Goal: Task Accomplishment & Management: Manage account settings

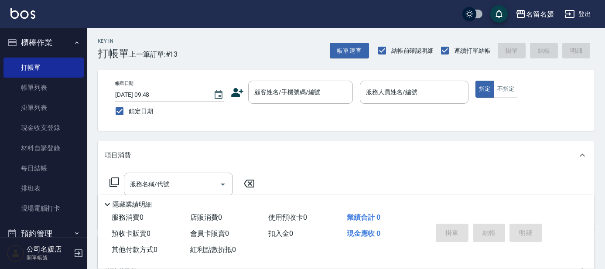
click at [0, 202] on nav "櫃檯作業 打帳單 帳單列表 掛單列表 現金收支登錄 材料自購登錄 每日結帳 排班表 現場電腦打卡 預約管理 預約管理 單日預約紀錄 單週預約紀錄 報表及分析 …" at bounding box center [43, 132] width 87 height 209
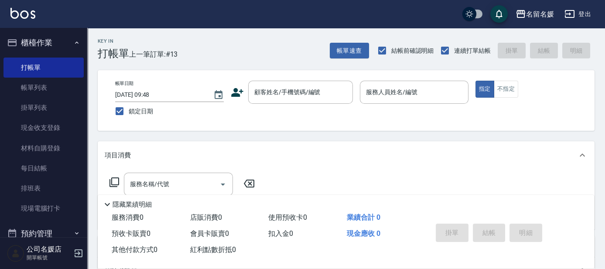
click at [214, 161] on div "項目消費" at bounding box center [346, 155] width 497 height 28
drag, startPoint x: 291, startPoint y: 100, endPoint x: 281, endPoint y: 100, distance: 10.0
click at [292, 99] on div "顧客姓名/手機號碼/編號" at bounding box center [300, 92] width 105 height 23
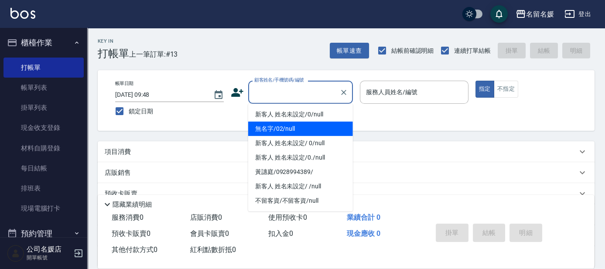
type input "0"
type input "無名字/02/null"
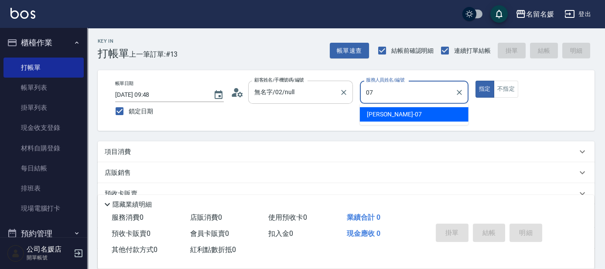
type input "[PERSON_NAME]-07"
type button "true"
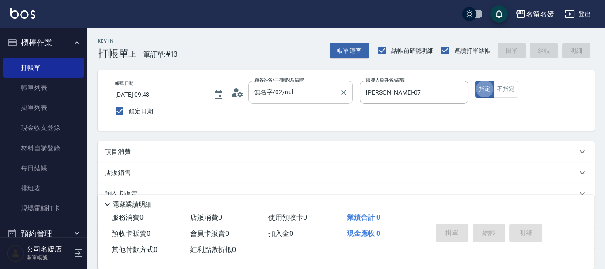
click at [476, 81] on button "指定" at bounding box center [485, 89] width 19 height 17
click at [155, 157] on div "項目消費" at bounding box center [346, 151] width 497 height 21
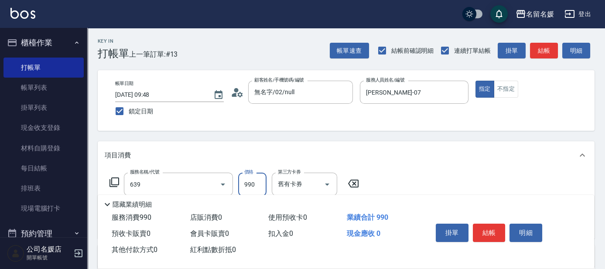
type input "(芙)蘆薈髮膜套卡(自材)(639)"
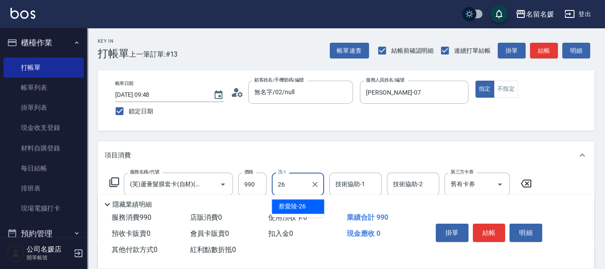
type input "[PERSON_NAME]-26"
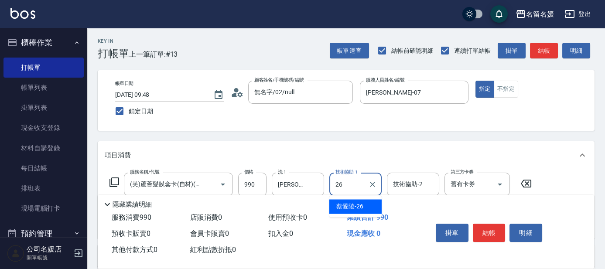
type input "[PERSON_NAME]-26"
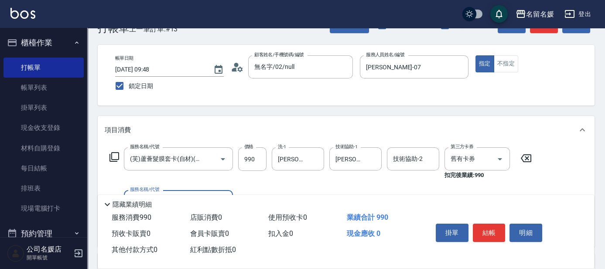
scroll to position [39, 0]
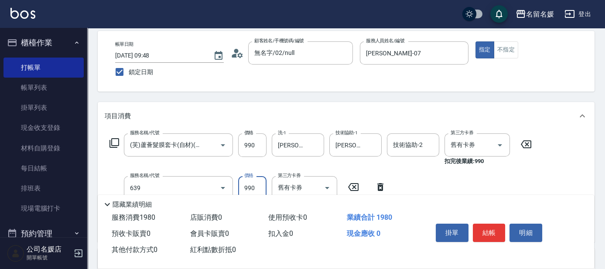
type input "(芙)蘆薈髮膜套卡(自材)(639)"
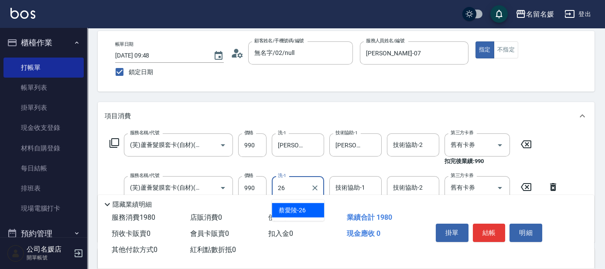
type input "[PERSON_NAME]-26"
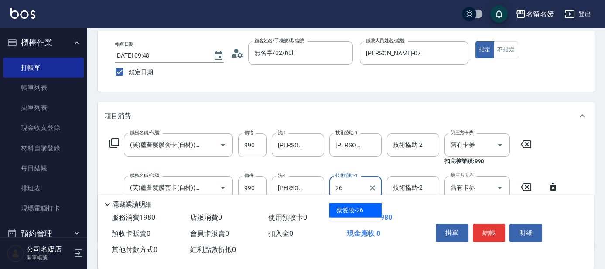
type input "[PERSON_NAME]-26"
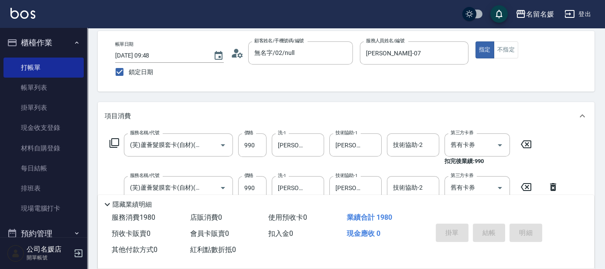
scroll to position [0, 0]
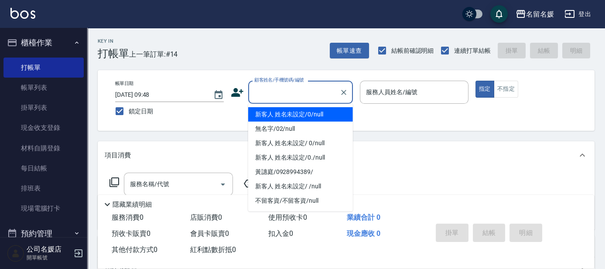
click at [299, 90] on input "顧客姓名/手機號碼/編號" at bounding box center [294, 92] width 84 height 15
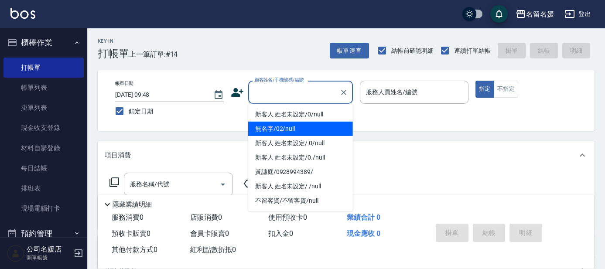
drag, startPoint x: 300, startPoint y: 133, endPoint x: 419, endPoint y: 89, distance: 127.0
click at [304, 133] on li "無名字/02/null" at bounding box center [300, 129] width 105 height 14
click at [419, 89] on input "服務人員姓名/編號" at bounding box center [414, 92] width 101 height 15
type input "無名字/02/null"
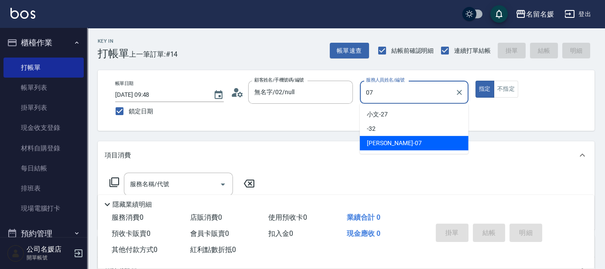
type input "[PERSON_NAME]-07"
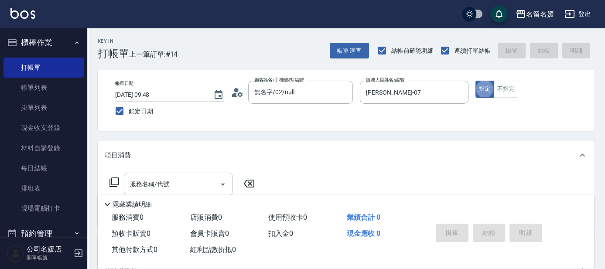
click at [184, 179] on input "服務名稱/代號" at bounding box center [172, 184] width 88 height 15
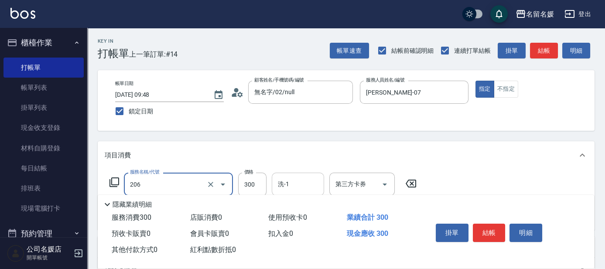
type input "洗髮[300](206)"
click at [292, 178] on input "洗-1" at bounding box center [298, 184] width 44 height 15
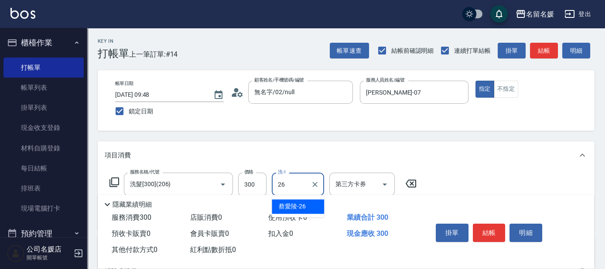
type input "[PERSON_NAME]-26"
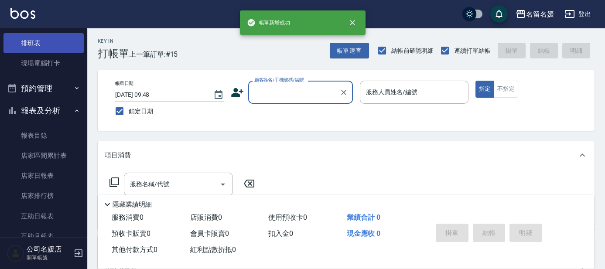
scroll to position [158, 0]
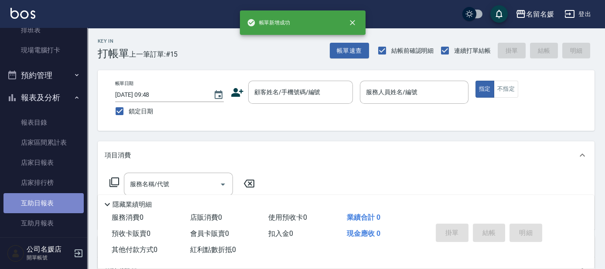
click at [60, 202] on link "互助日報表" at bounding box center [43, 203] width 80 height 20
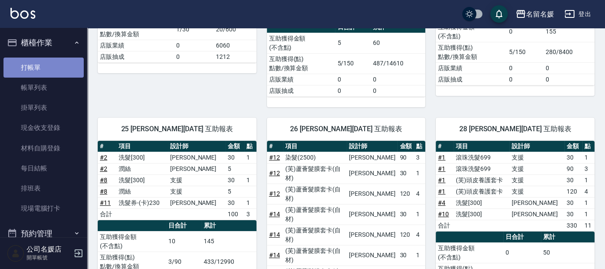
click at [50, 69] on link "打帳單" at bounding box center [43, 68] width 80 height 20
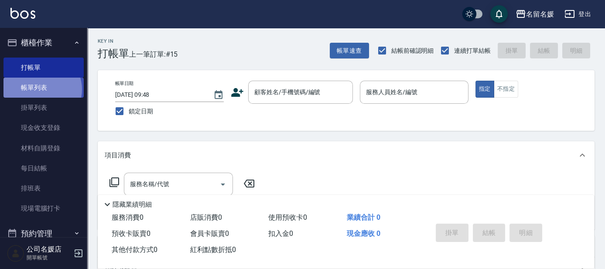
click at [41, 89] on link "帳單列表" at bounding box center [43, 88] width 80 height 20
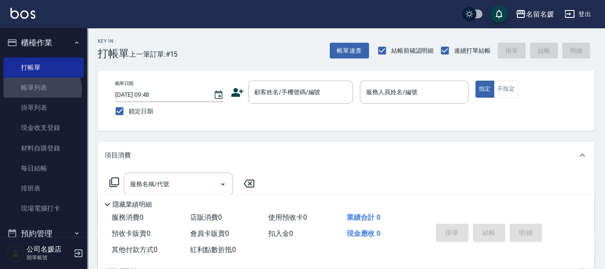
click at [41, 89] on link "帳單列表" at bounding box center [43, 88] width 80 height 20
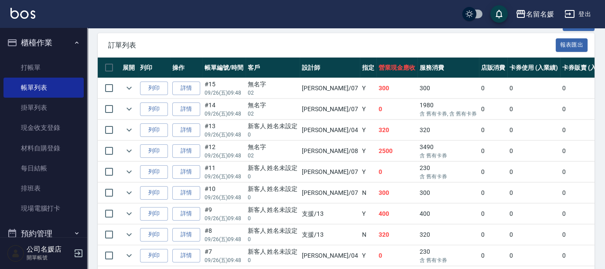
scroll to position [198, 0]
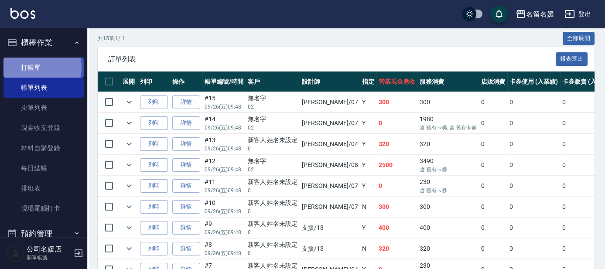
drag, startPoint x: 28, startPoint y: 68, endPoint x: 31, endPoint y: 63, distance: 5.1
click at [28, 68] on link "打帳單" at bounding box center [43, 68] width 80 height 20
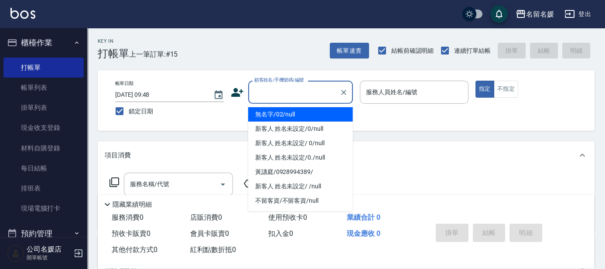
click at [305, 98] on input "顧客姓名/手機號碼/編號" at bounding box center [294, 92] width 84 height 15
drag, startPoint x: 297, startPoint y: 114, endPoint x: 378, endPoint y: 92, distance: 84.0
click at [307, 111] on li "無名字/02/null" at bounding box center [300, 114] width 105 height 14
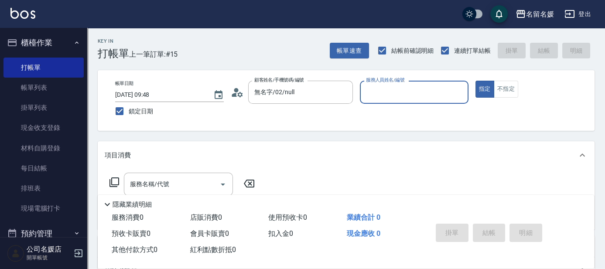
type input "無名字/02/null"
click at [378, 83] on label "服務人員姓名/編號" at bounding box center [385, 80] width 38 height 7
click at [378, 92] on input "服務人員姓名/編號" at bounding box center [414, 92] width 101 height 15
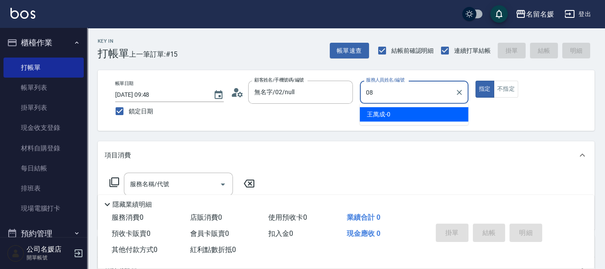
type input "08"
type button "true"
type input "[PERSON_NAME]-08"
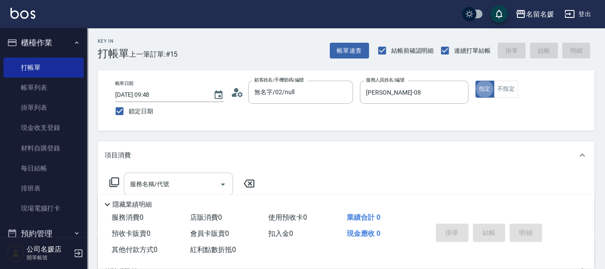
click at [199, 180] on input "服務名稱/代號" at bounding box center [172, 184] width 88 height 15
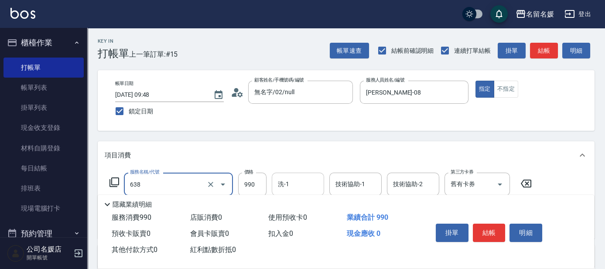
type input "(芙)頭皮養護套卡(638)"
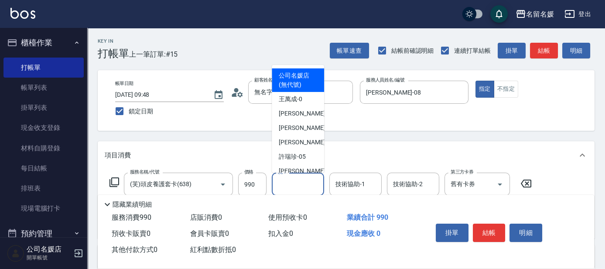
click at [299, 178] on input "洗-1" at bounding box center [298, 184] width 44 height 15
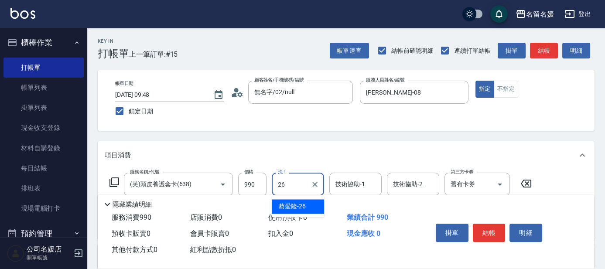
type input "[PERSON_NAME]-26"
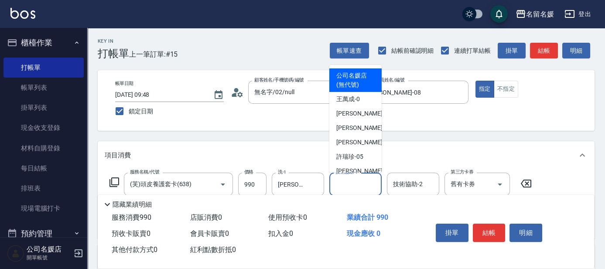
click at [356, 186] on input "技術協助-1" at bounding box center [355, 184] width 44 height 15
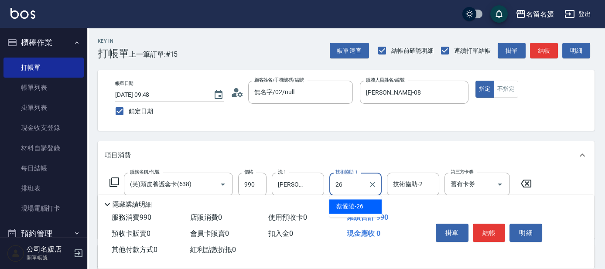
type input "[PERSON_NAME]-26"
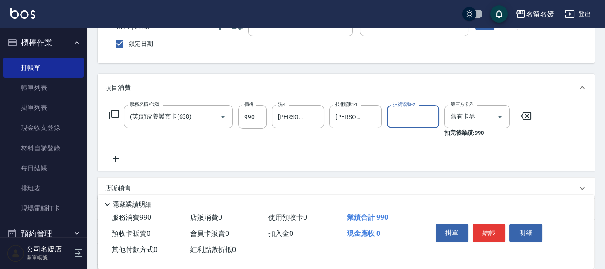
scroll to position [79, 0]
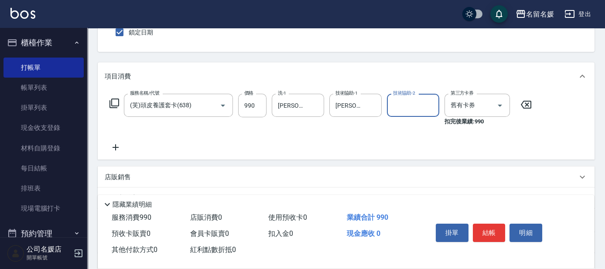
click at [113, 144] on icon at bounding box center [116, 147] width 22 height 10
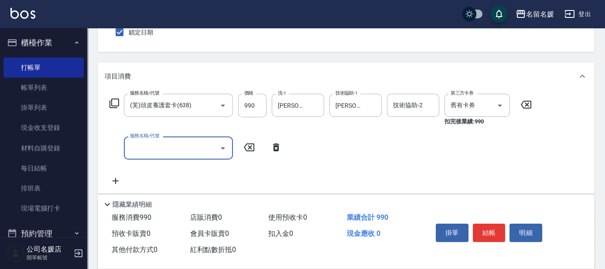
click at [165, 151] on input "服務名稱/代號" at bounding box center [172, 147] width 88 height 15
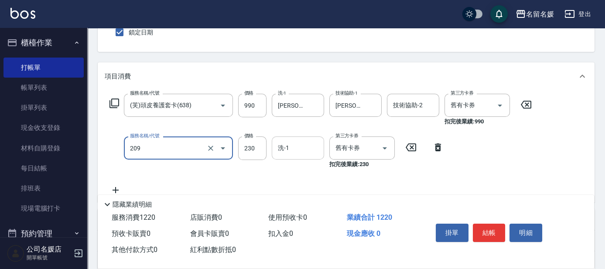
click at [301, 149] on input "洗-1" at bounding box center [298, 147] width 44 height 15
type input "洗髮券-(卡)230(209)"
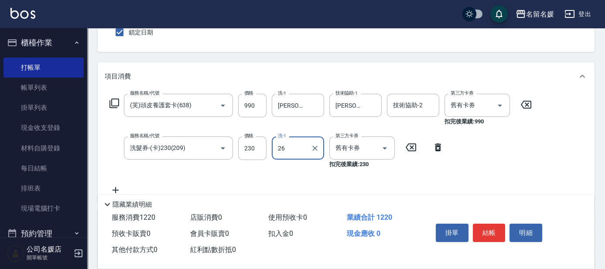
type input "[PERSON_NAME]-26"
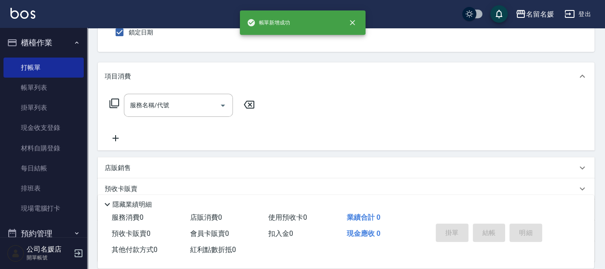
scroll to position [39, 0]
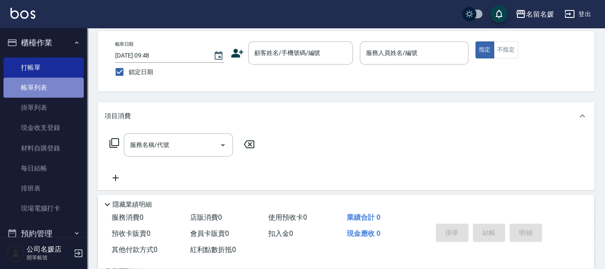
click at [56, 89] on link "帳單列表" at bounding box center [43, 88] width 80 height 20
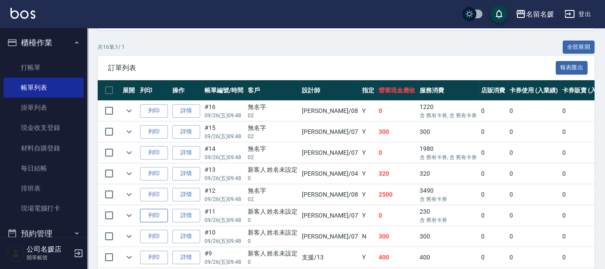
scroll to position [198, 0]
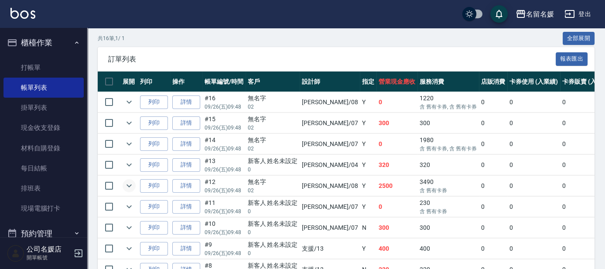
click at [127, 185] on icon "expand row" at bounding box center [129, 186] width 10 height 10
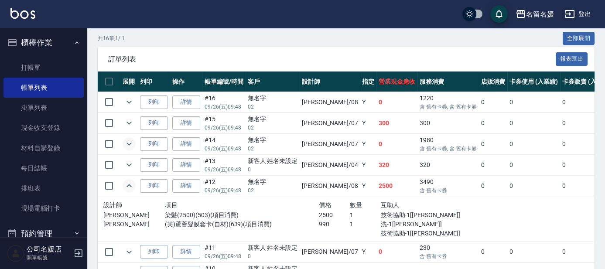
click at [126, 143] on icon "expand row" at bounding box center [129, 144] width 10 height 10
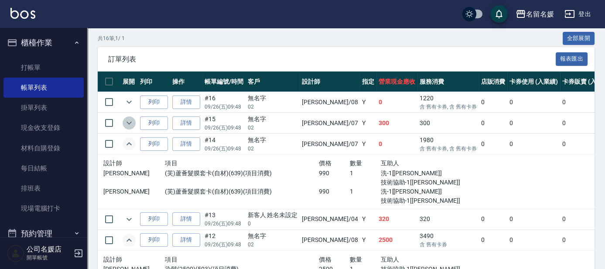
click at [128, 119] on icon "expand row" at bounding box center [129, 123] width 10 height 10
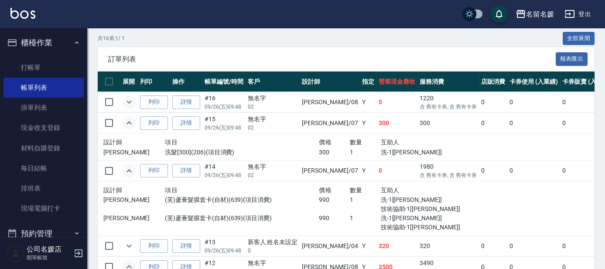
click at [129, 101] on icon "expand row" at bounding box center [129, 102] width 10 height 10
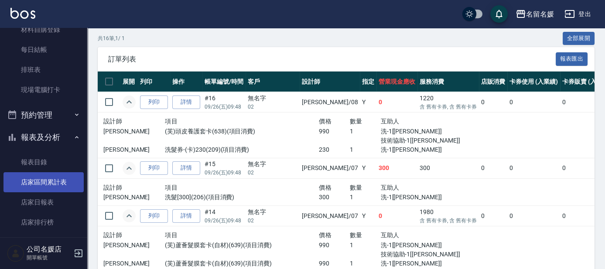
scroll to position [158, 0]
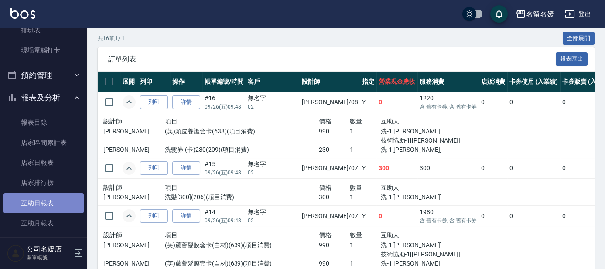
click at [59, 200] on link "互助日報表" at bounding box center [43, 203] width 80 height 20
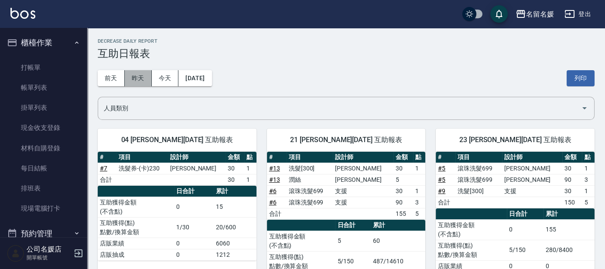
click at [138, 78] on button "昨天" at bounding box center [138, 78] width 27 height 16
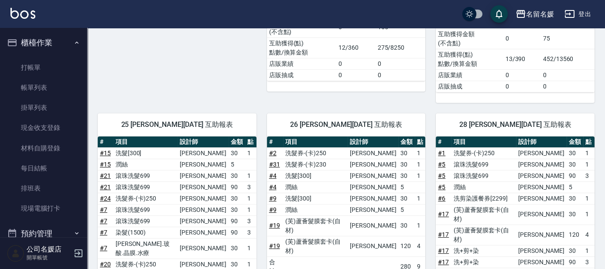
scroll to position [317, 0]
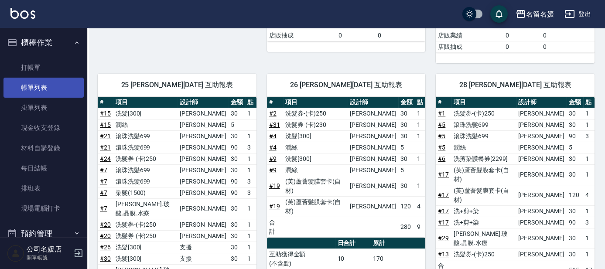
click at [68, 78] on link "帳單列表" at bounding box center [43, 88] width 80 height 20
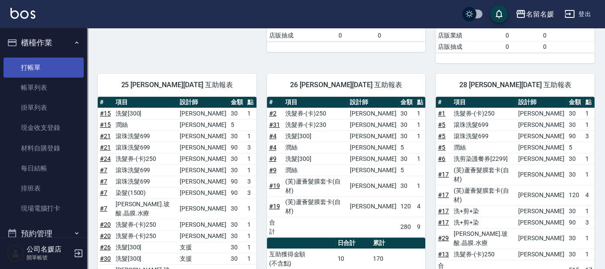
click at [46, 70] on link "打帳單" at bounding box center [43, 68] width 80 height 20
click at [26, 66] on link "打帳單" at bounding box center [43, 68] width 80 height 20
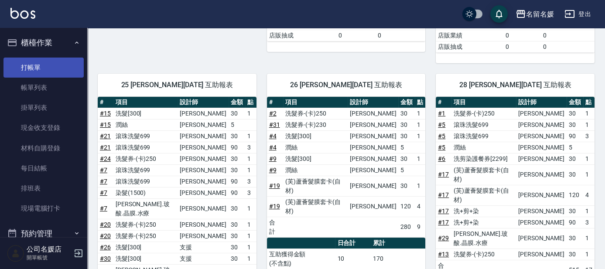
click at [26, 66] on link "打帳單" at bounding box center [43, 68] width 80 height 20
click at [27, 66] on link "打帳單" at bounding box center [43, 68] width 80 height 20
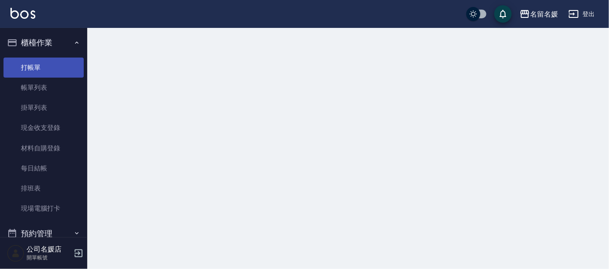
click at [27, 66] on link "打帳單" at bounding box center [43, 68] width 80 height 20
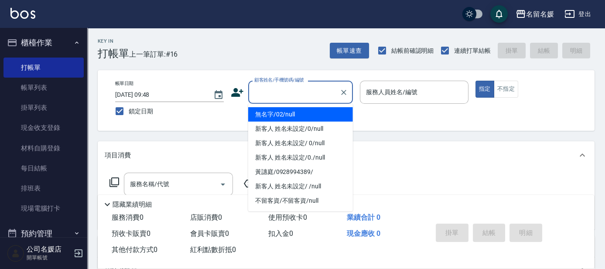
type input "無名字/02/null"
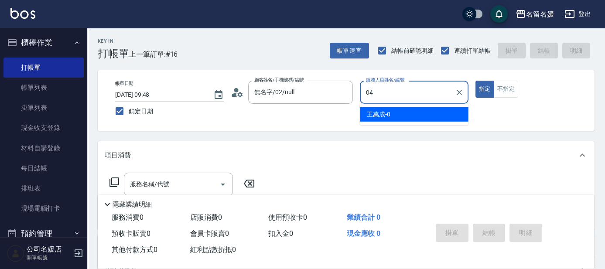
type input "04"
type button "true"
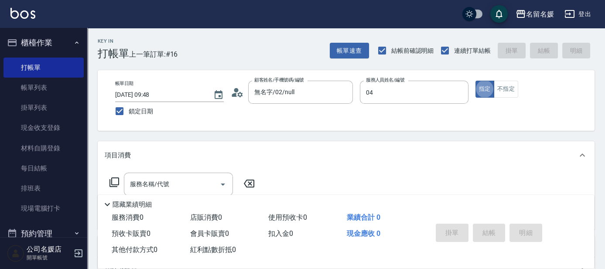
type input "[PERSON_NAME]-04"
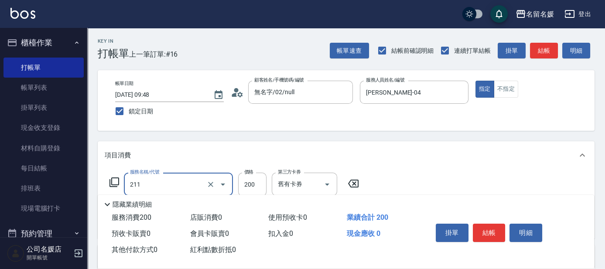
type input "洗髮券~名留200(211)"
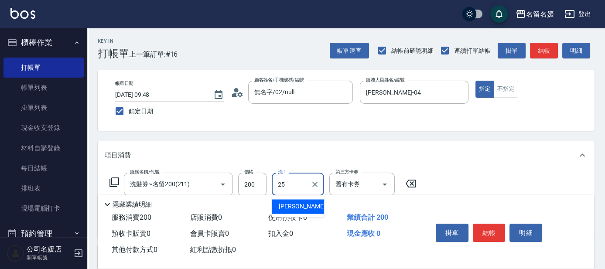
type input "[PERSON_NAME]-25"
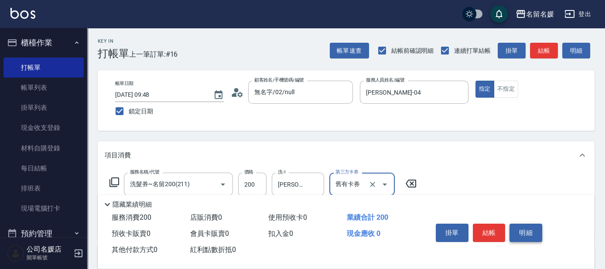
scroll to position [39, 0]
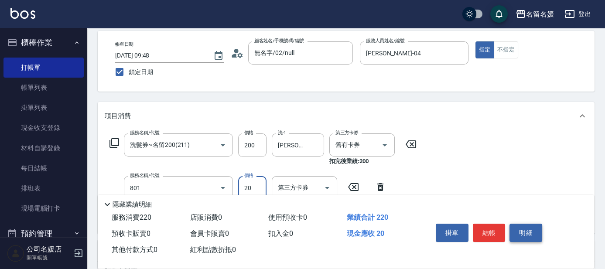
type input "潤絲(801)"
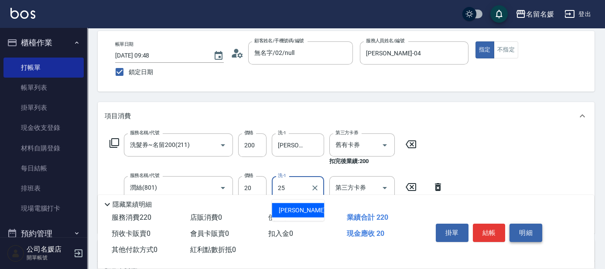
type input "[PERSON_NAME]-25"
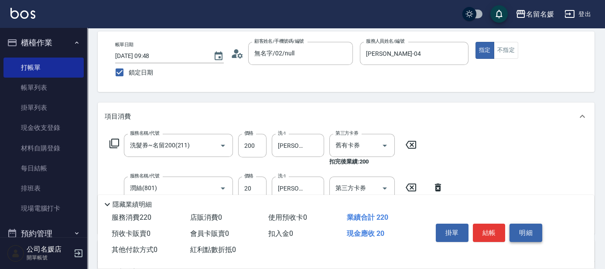
scroll to position [0, 0]
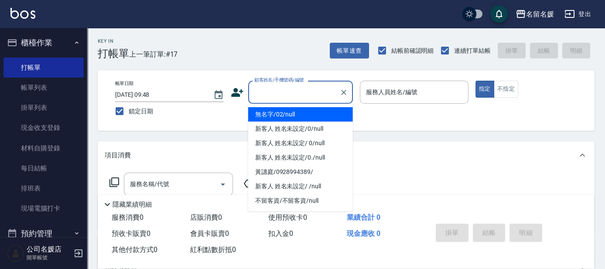
type input "0"
type input "無名字/02/null"
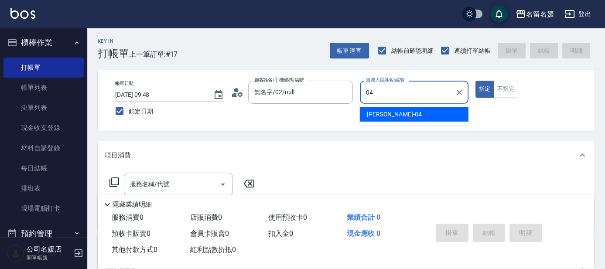
type input "[PERSON_NAME]-04"
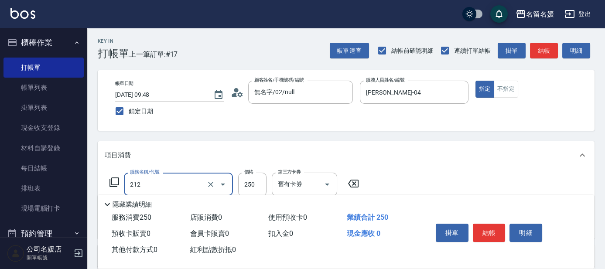
type input "洗髮券-(卡)250(212)"
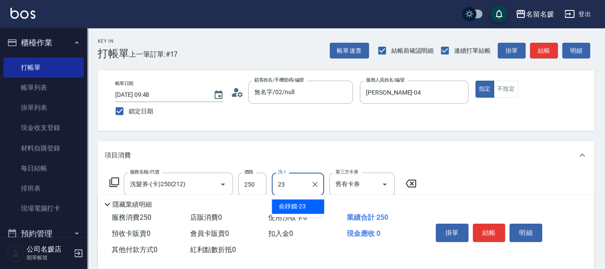
type input "俞靜嫺-23"
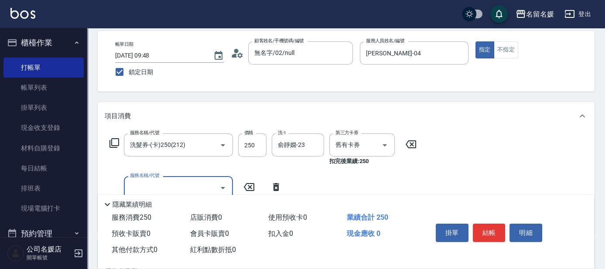
type input "6"
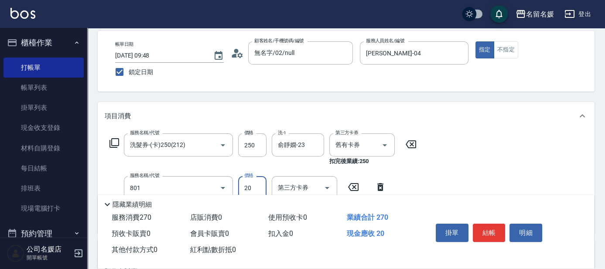
type input "潤絲(801)"
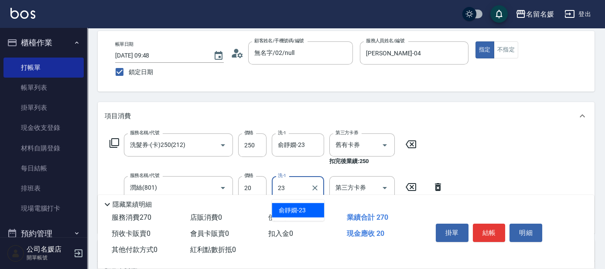
type input "俞靜嫺-23"
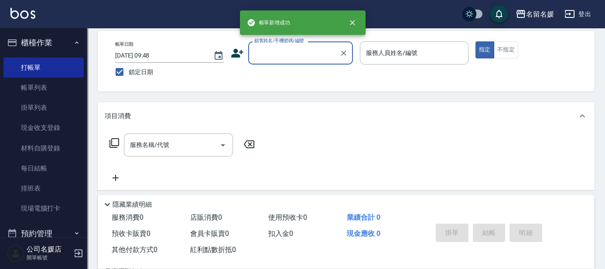
scroll to position [0, 0]
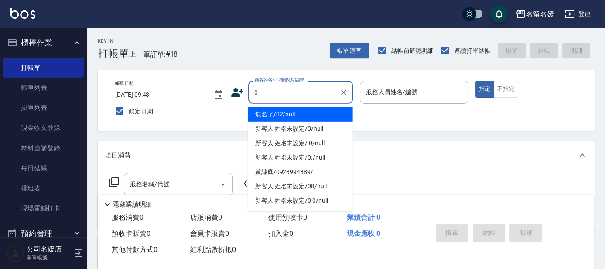
type input "0"
type input "03"
type input "無名字/02/null"
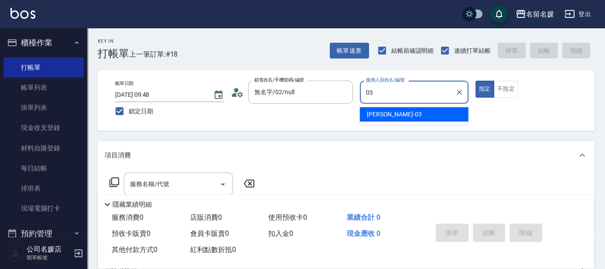
type input "[PERSON_NAME]-03"
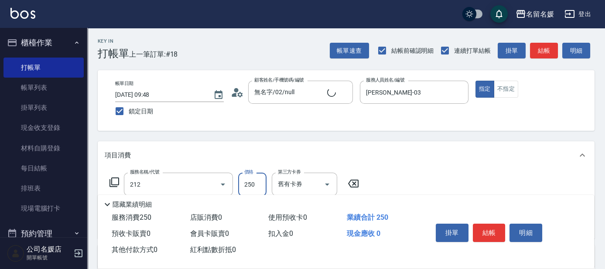
type input "洗髮券-(卡)250(212)"
type input "新客人 姓名未設定/0/null"
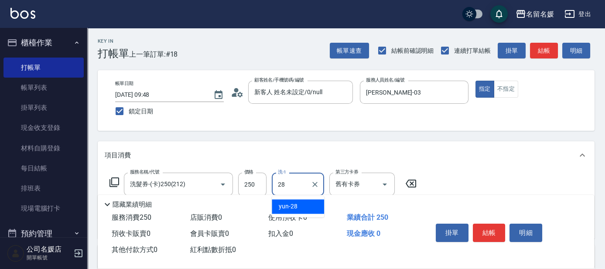
type input "yun-28"
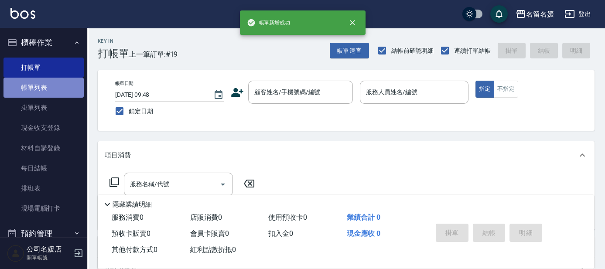
click at [66, 89] on link "帳單列表" at bounding box center [43, 88] width 80 height 20
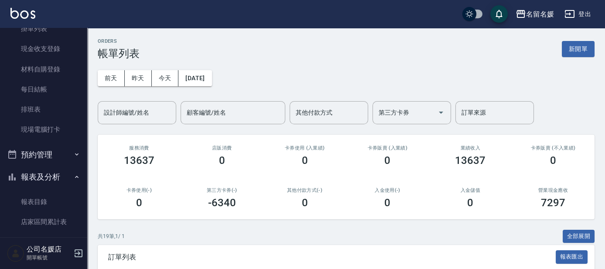
scroll to position [119, 0]
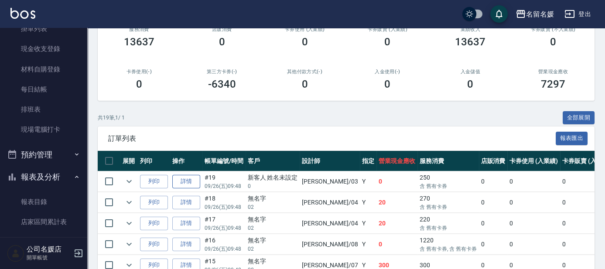
click at [191, 181] on link "詳情" at bounding box center [186, 182] width 28 height 14
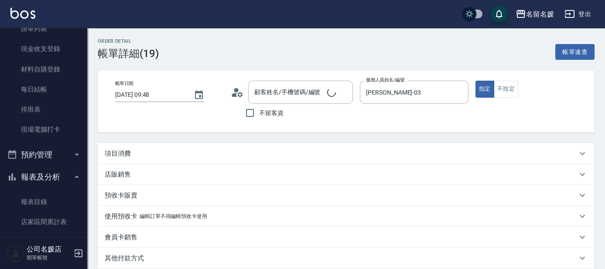
type input "[DATE] 09:48"
type input "[PERSON_NAME]-03"
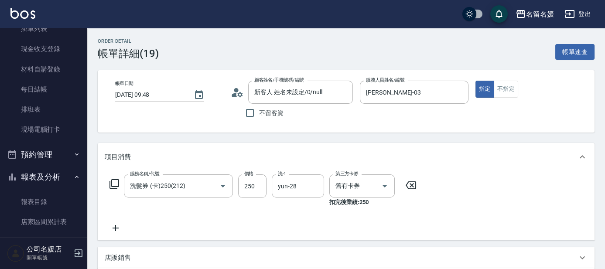
type input "新客人 姓名未設定/0/null"
type input "洗髮券-(卡)250(212)"
click at [109, 224] on icon at bounding box center [116, 228] width 22 height 10
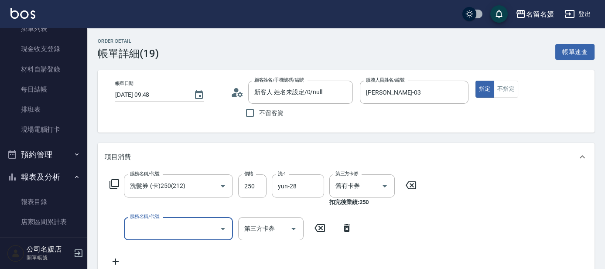
click at [116, 225] on div "服務名稱/代號 服務名稱/代號 第三方卡券 第三方卡券" at bounding box center [231, 228] width 253 height 23
click at [165, 228] on div "服務名稱/代號 服務名稱/代號" at bounding box center [178, 228] width 109 height 23
type input "潤絲(801)"
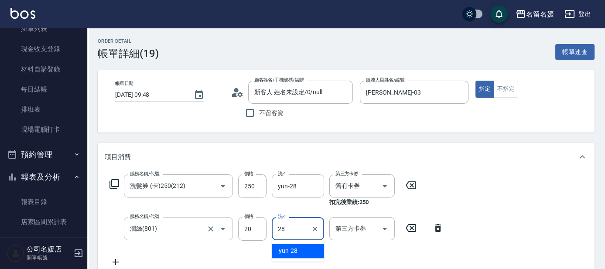
type input "yun-28"
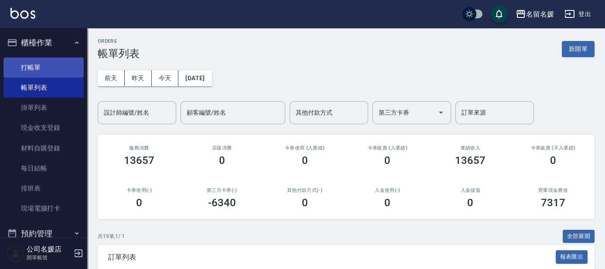
click at [25, 68] on link "打帳單" at bounding box center [43, 68] width 80 height 20
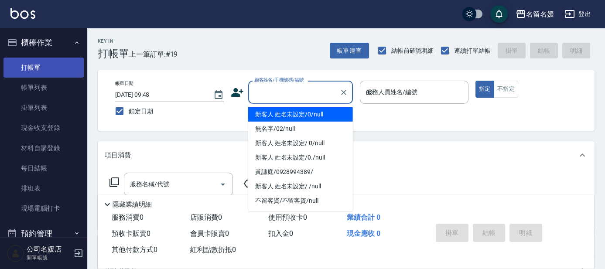
type input "03."
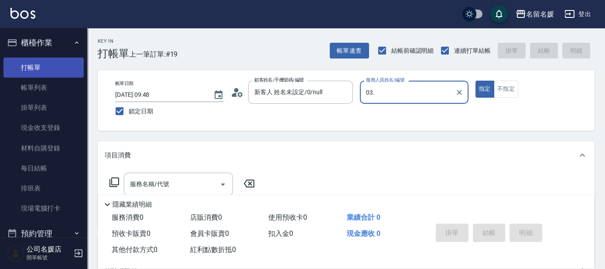
type input "新客人 姓名未設定/0/null"
type input "03."
click at [476, 81] on button "指定" at bounding box center [485, 89] width 19 height 17
type button "true"
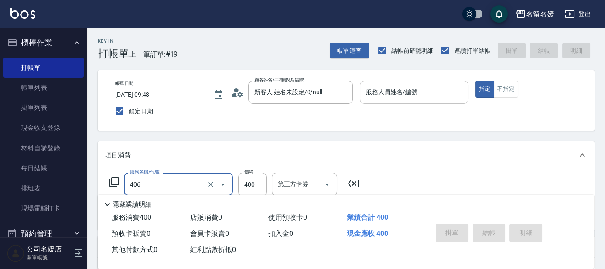
click at [403, 102] on div "服務人員姓名/編號" at bounding box center [414, 92] width 109 height 23
type input "剪髮(400)(406)"
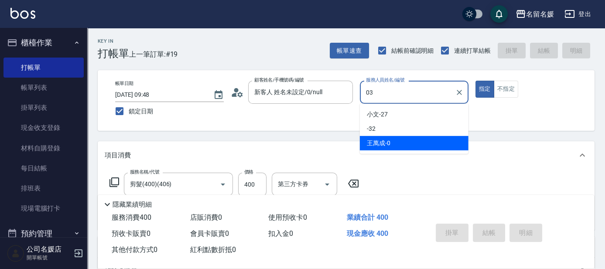
type input "[PERSON_NAME]-03"
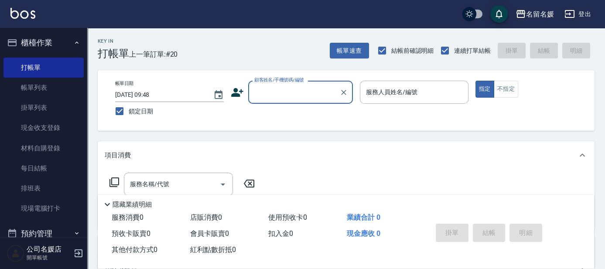
click at [290, 92] on input "顧客姓名/手機號碼/編號" at bounding box center [294, 92] width 84 height 15
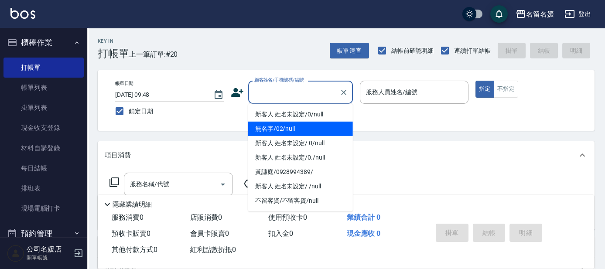
click at [294, 126] on li "無名字/02/null" at bounding box center [300, 129] width 105 height 14
click at [405, 91] on label "服務人員姓名/編號" at bounding box center [391, 92] width 51 height 9
click at [405, 91] on input "服務人員姓名/編號" at bounding box center [414, 92] width 101 height 15
type input "無名字/02/null"
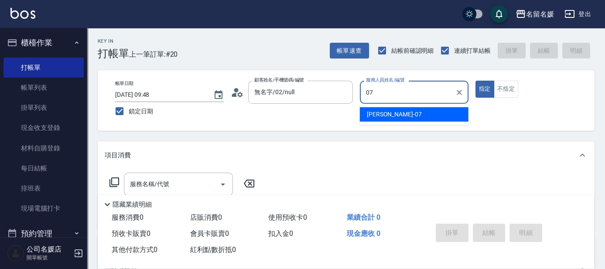
type input "[PERSON_NAME]-07"
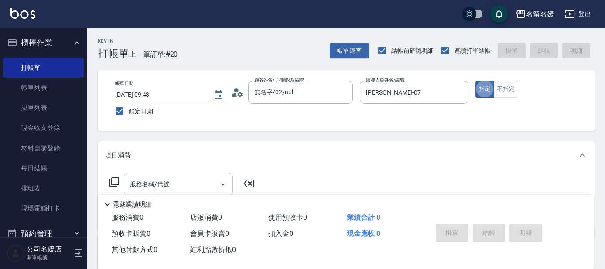
click at [173, 181] on input "服務名稱/代號" at bounding box center [172, 184] width 88 height 15
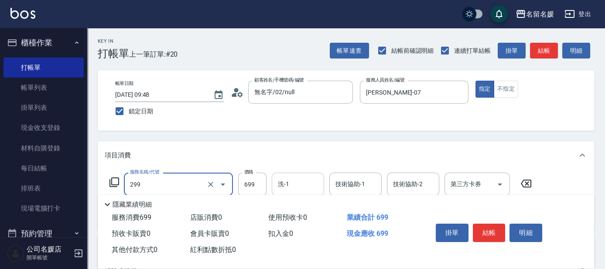
click at [310, 183] on input "洗-1" at bounding box center [298, 184] width 44 height 15
type input "滾珠洗髮699(299)"
type input "[PERSON_NAME]-26"
click at [353, 186] on input "技術協助-1" at bounding box center [355, 184] width 44 height 15
type input "[PERSON_NAME]-26"
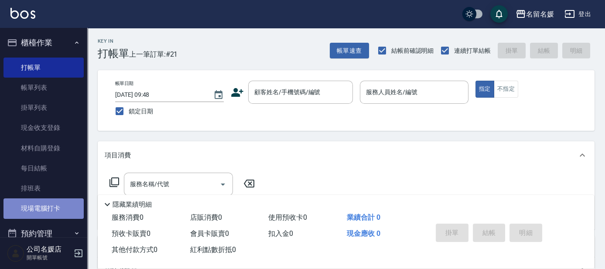
click at [53, 199] on link "現場電腦打卡" at bounding box center [43, 209] width 80 height 20
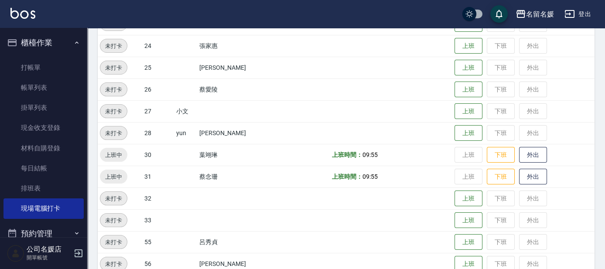
scroll to position [357, 0]
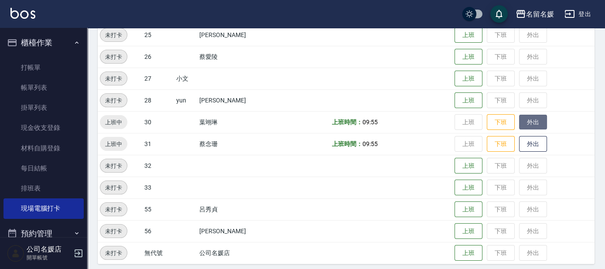
click at [527, 116] on button "外出" at bounding box center [533, 122] width 28 height 15
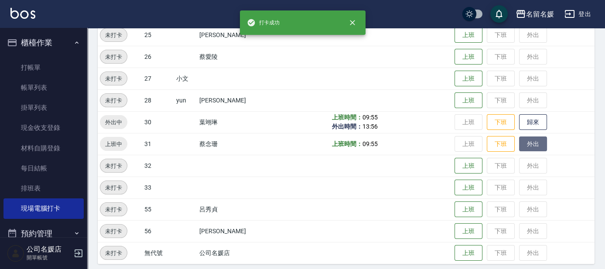
click at [531, 149] on button "外出" at bounding box center [533, 144] width 28 height 15
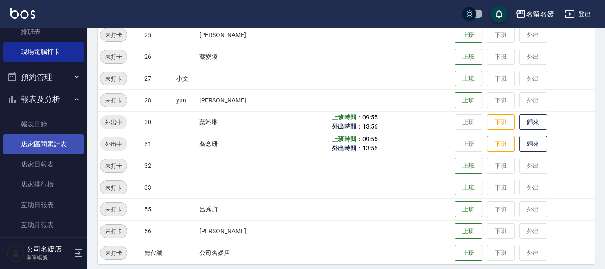
scroll to position [158, 0]
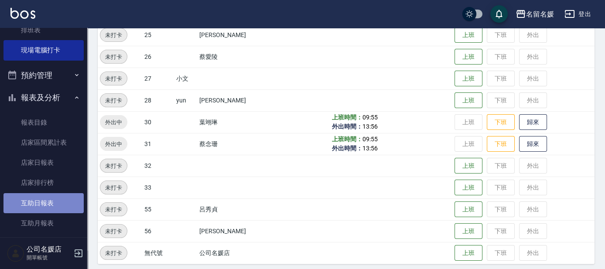
click at [61, 204] on link "互助日報表" at bounding box center [43, 203] width 80 height 20
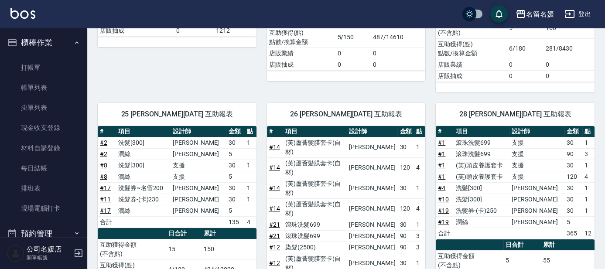
scroll to position [304, 0]
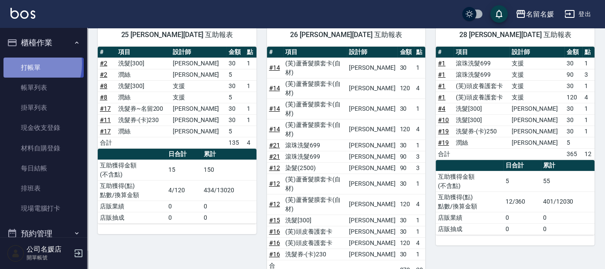
click at [28, 64] on link "打帳單" at bounding box center [43, 68] width 80 height 20
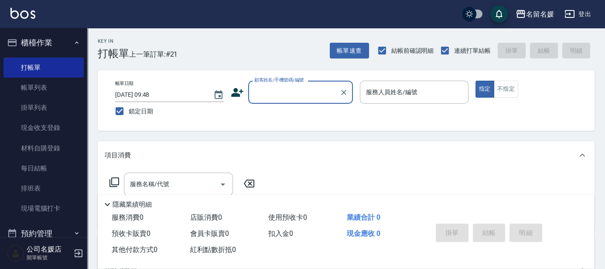
click at [55, 44] on button "櫃檯作業" at bounding box center [43, 42] width 80 height 23
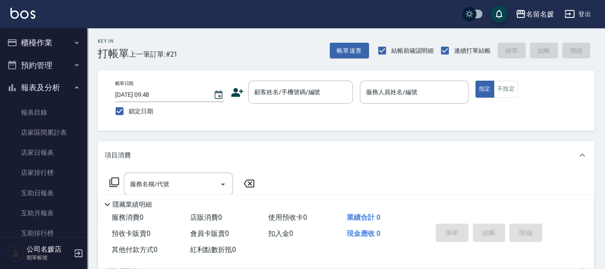
click at [38, 42] on button "櫃檯作業" at bounding box center [43, 42] width 80 height 23
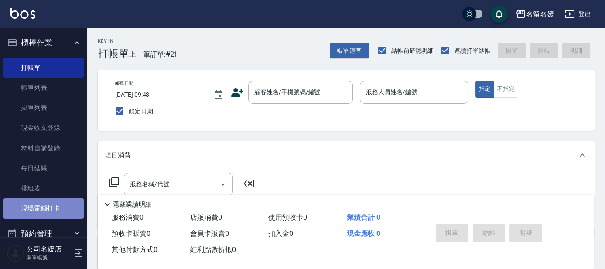
click at [44, 206] on link "現場電腦打卡" at bounding box center [43, 209] width 80 height 20
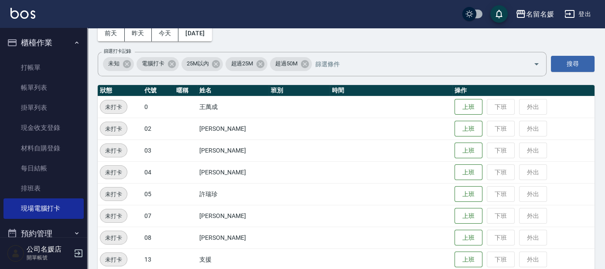
scroll to position [5, 0]
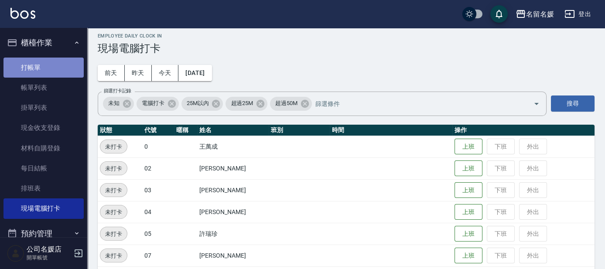
click at [46, 65] on link "打帳單" at bounding box center [43, 68] width 80 height 20
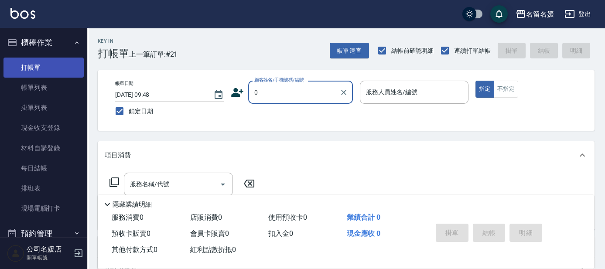
type input "無名字/02/null"
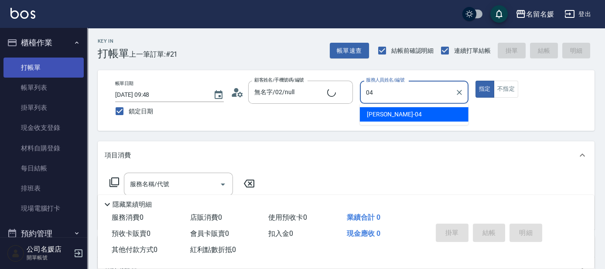
type input "04"
type button "true"
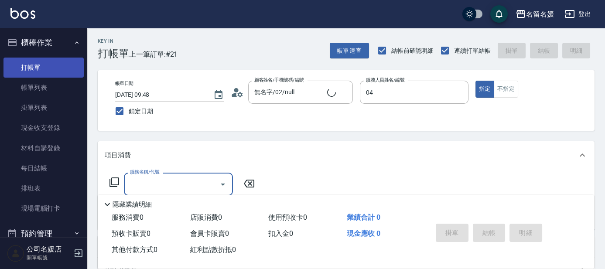
type input "[PERSON_NAME]-04"
type input "新客人 姓名未設定/0/null"
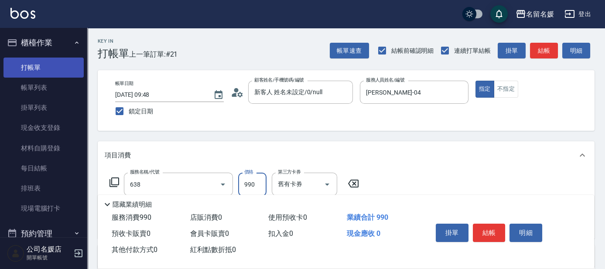
type input "(芙)頭皮養護套卡(638)"
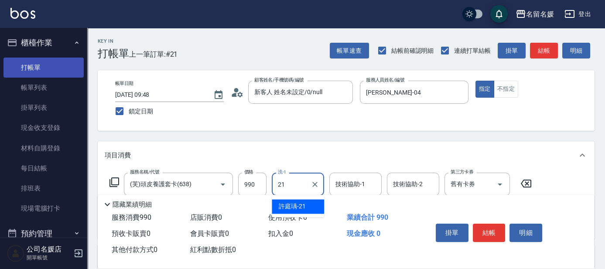
type input "21"
type input "2"
type input "[PERSON_NAME]-21"
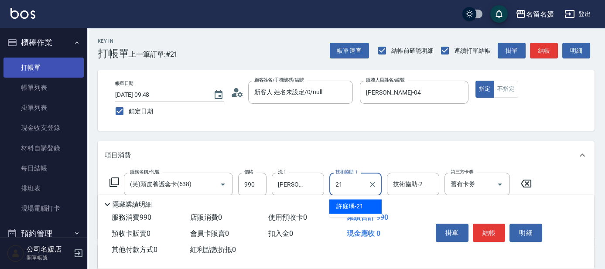
type input "[PERSON_NAME]-21"
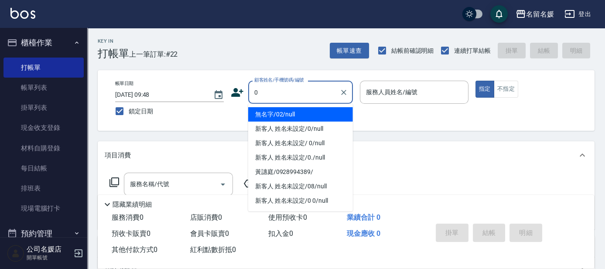
type input "0"
type input "02"
type input "無名字/02/null"
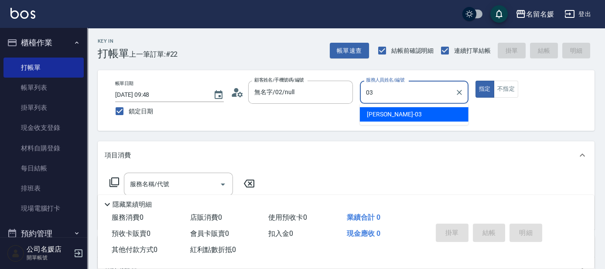
type input "[PERSON_NAME]-03"
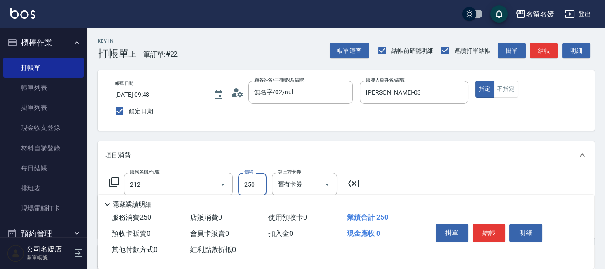
type input "洗髮券-(卡)250(212)"
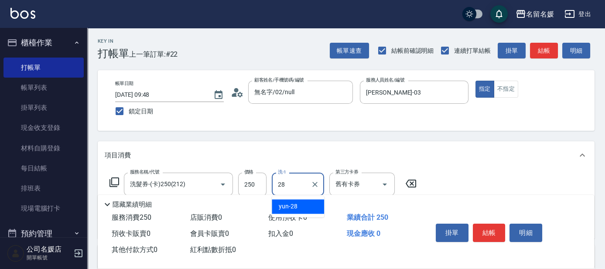
type input "yun-28"
type input "[PERSON_NAME].玻酸.晶膜.水療(635)"
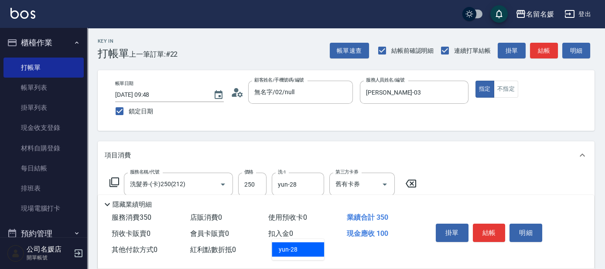
type input "yun-28"
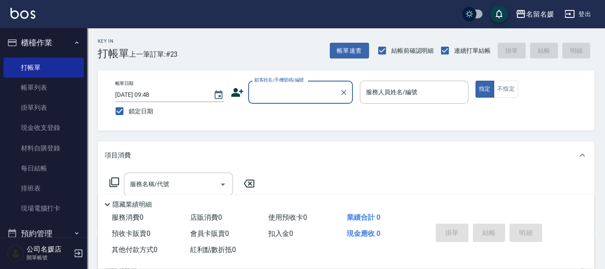
click at [296, 92] on input "顧客姓名/手機號碼/編號" at bounding box center [294, 92] width 84 height 15
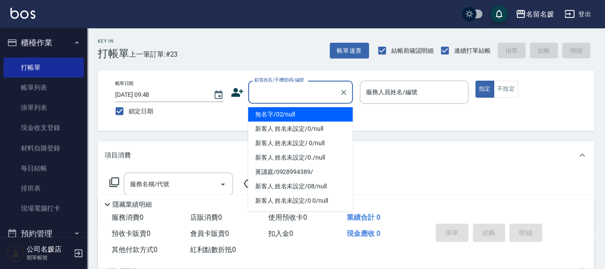
click at [297, 115] on li "無名字/02/null" at bounding box center [300, 114] width 105 height 14
type input "無名字/02/null"
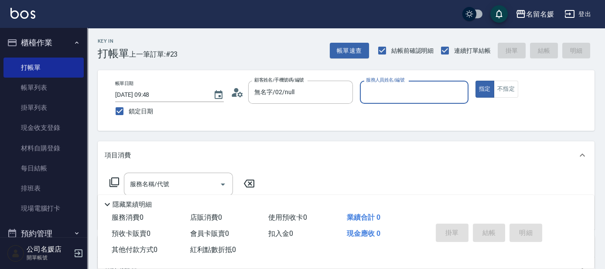
click at [398, 92] on input "服務人員姓名/編號" at bounding box center [414, 92] width 101 height 15
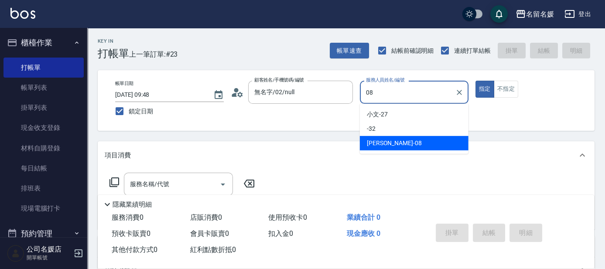
click at [400, 141] on div "[PERSON_NAME]-08" at bounding box center [414, 143] width 109 height 14
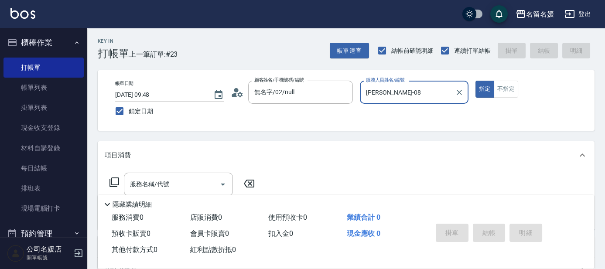
scroll to position [39, 0]
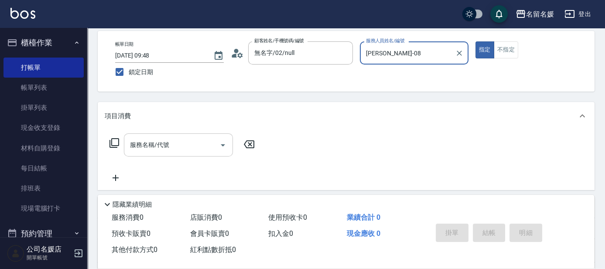
type input "[PERSON_NAME]-08"
click at [144, 142] on div "服務名稱/代號 服務名稱/代號" at bounding box center [178, 144] width 109 height 23
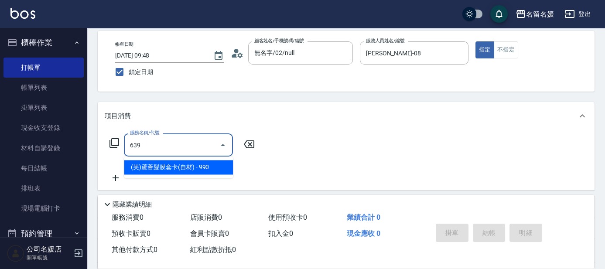
click at [154, 164] on span "(芙)蘆薈髮膜套卡(自材) - 990" at bounding box center [178, 167] width 109 height 14
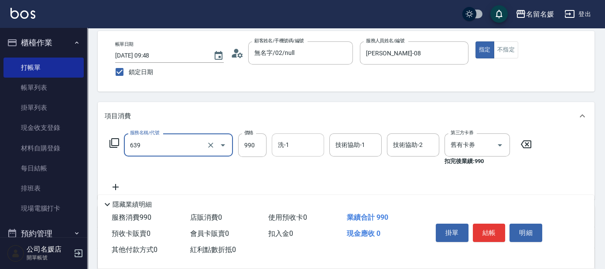
click at [300, 139] on input "洗-1" at bounding box center [298, 144] width 44 height 15
type input "(芙)蘆薈髮膜套卡(自材)(639)"
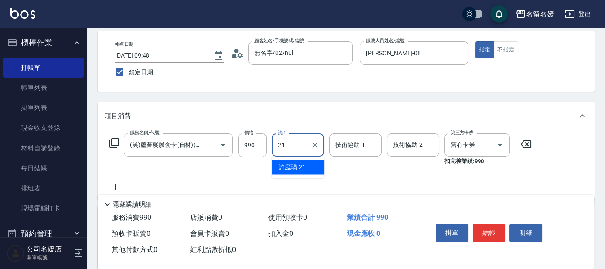
click at [289, 165] on span "[PERSON_NAME]-21" at bounding box center [292, 167] width 27 height 9
type input "[PERSON_NAME]-21"
click at [354, 147] on div "技術協助-1 技術協助-1" at bounding box center [355, 144] width 52 height 23
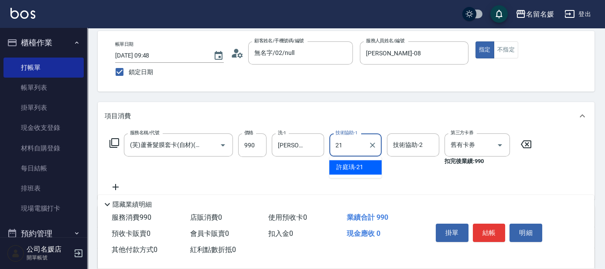
click at [371, 165] on div "[PERSON_NAME]-21" at bounding box center [355, 167] width 52 height 14
type input "[PERSON_NAME]-21"
drag, startPoint x: 483, startPoint y: 228, endPoint x: 478, endPoint y: 213, distance: 16.0
click at [485, 228] on button "結帳" at bounding box center [489, 233] width 33 height 18
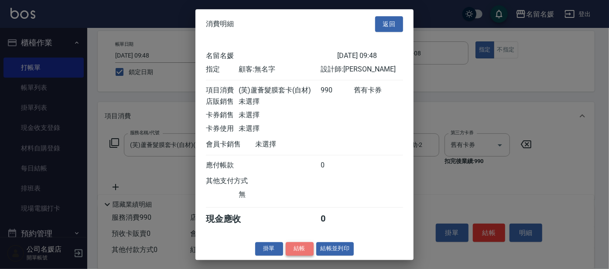
click at [296, 249] on button "結帳" at bounding box center [300, 249] width 28 height 14
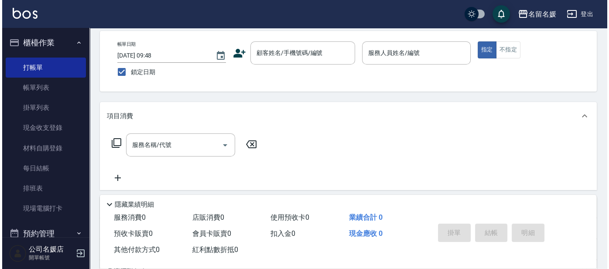
scroll to position [0, 0]
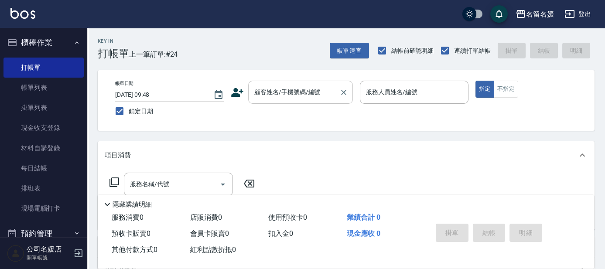
click at [293, 94] on input "顧客姓名/手機號碼/編號" at bounding box center [294, 92] width 84 height 15
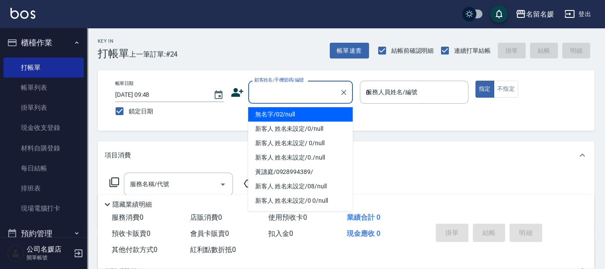
type input "08"
type input "無名字/02/null"
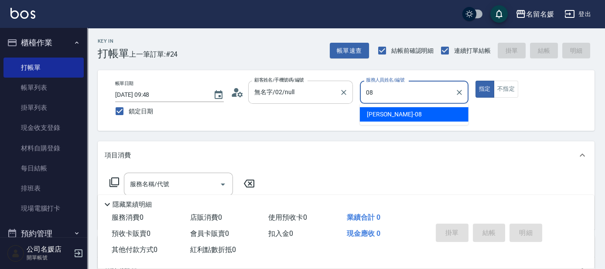
type input "[PERSON_NAME]-08"
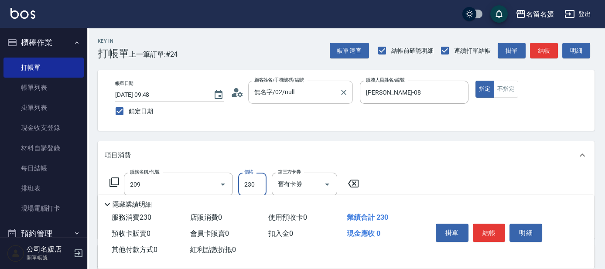
type input "洗髮券-(卡)230(209)"
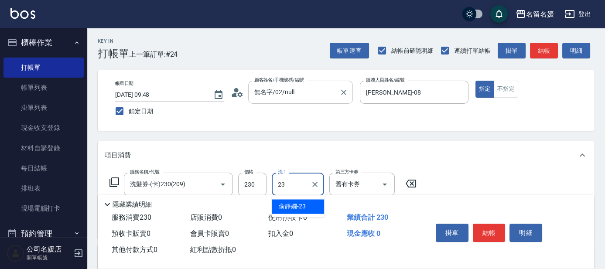
type input "俞靜嫺-23"
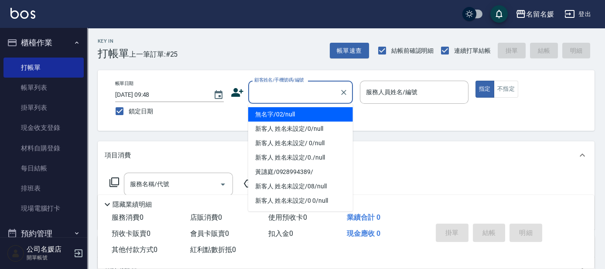
click at [280, 93] on input "顧客姓名/手機號碼/編號" at bounding box center [294, 92] width 84 height 15
drag, startPoint x: 290, startPoint y: 109, endPoint x: 294, endPoint y: 110, distance: 4.4
click at [291, 110] on li "無名字/02/null" at bounding box center [300, 114] width 105 height 14
click at [292, 114] on div "帳單日期 [DATE] 09:48 鎖定日期 顧客姓名/手機號碼/編號 顧客姓名/手機號碼/編號 服務人員姓名/編號 服務人員姓名/編號 指定 不指定" at bounding box center [346, 101] width 476 height 40
type input "無名字/02/null"
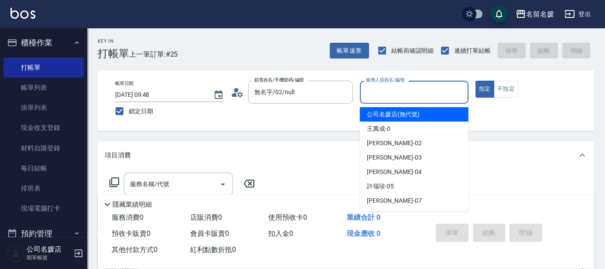
click at [392, 97] on input "服務人員姓名/編號" at bounding box center [414, 92] width 101 height 15
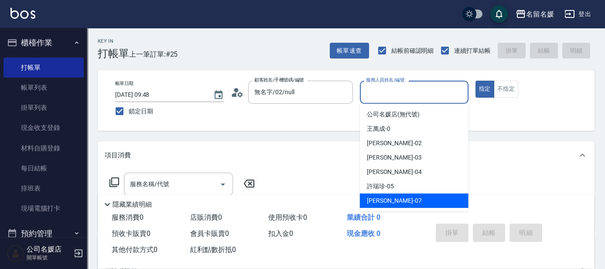
click at [390, 202] on span "[PERSON_NAME] -07" at bounding box center [394, 200] width 55 height 9
type input "[PERSON_NAME]-07"
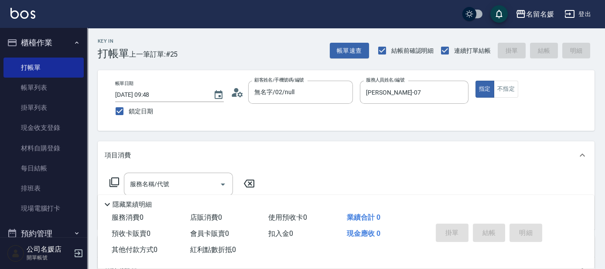
click at [114, 181] on icon at bounding box center [114, 182] width 10 height 10
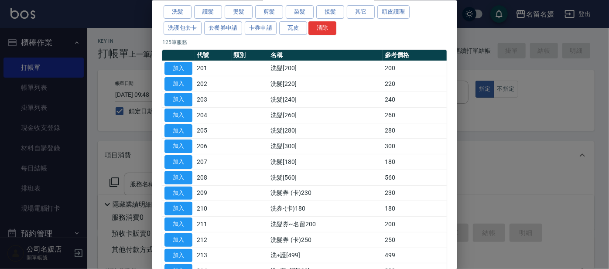
scroll to position [79, 0]
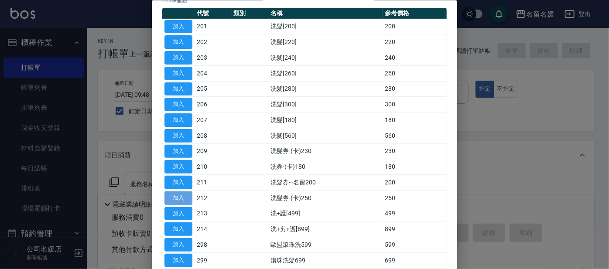
click at [186, 194] on button "加入" at bounding box center [178, 198] width 28 height 14
type input "洗髮券-(卡)250(212)"
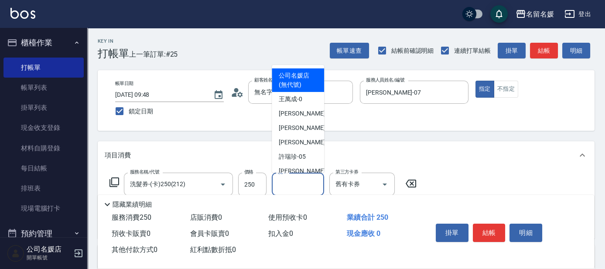
click at [301, 181] on input "洗-1" at bounding box center [298, 184] width 44 height 15
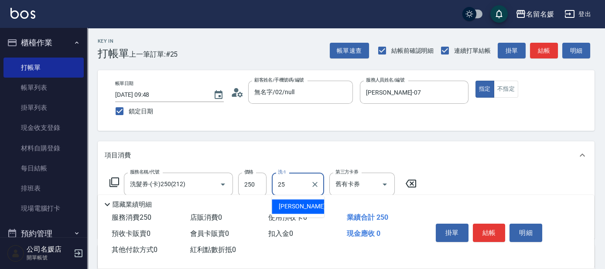
click at [312, 202] on div "[PERSON_NAME]-25" at bounding box center [298, 206] width 52 height 14
type input "[PERSON_NAME]-25"
click at [352, 186] on input "舊有卡券" at bounding box center [349, 184] width 33 height 15
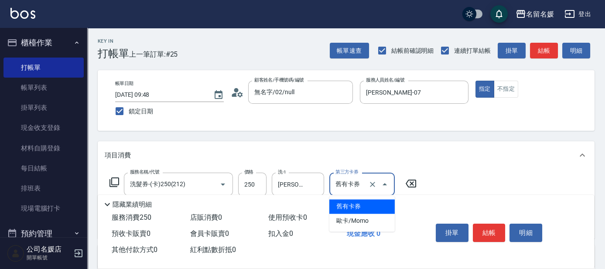
click at [363, 203] on span "舊有卡券" at bounding box center [361, 206] width 65 height 14
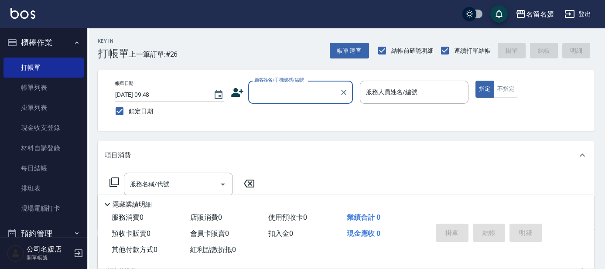
click at [271, 89] on input "顧客姓名/手機號碼/編號" at bounding box center [294, 92] width 84 height 15
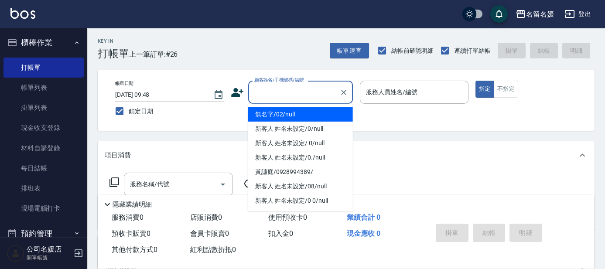
click at [281, 111] on li "無名字/02/null" at bounding box center [300, 114] width 105 height 14
type input "無名字/02/null"
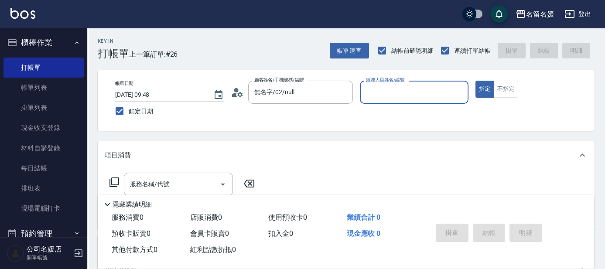
click at [377, 96] on input "服務人員姓名/編號" at bounding box center [414, 92] width 101 height 15
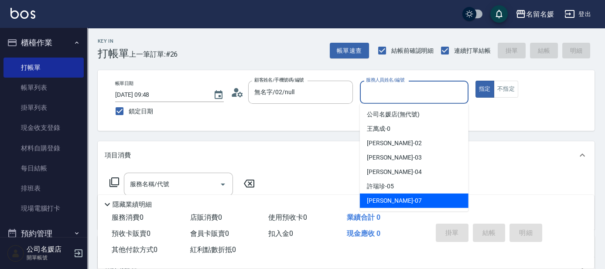
click at [390, 200] on span "[PERSON_NAME] -07" at bounding box center [394, 200] width 55 height 9
type input "[PERSON_NAME]-07"
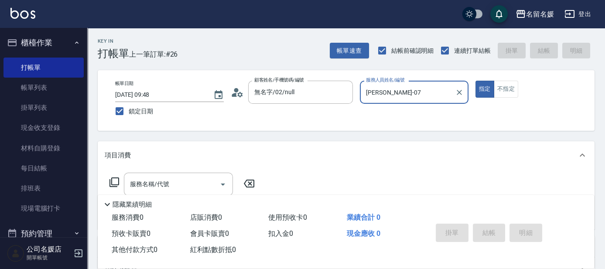
click at [115, 181] on icon at bounding box center [114, 182] width 10 height 10
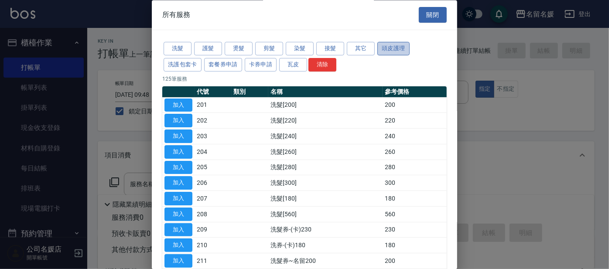
click at [399, 50] on button "頭皮護理" at bounding box center [393, 49] width 32 height 14
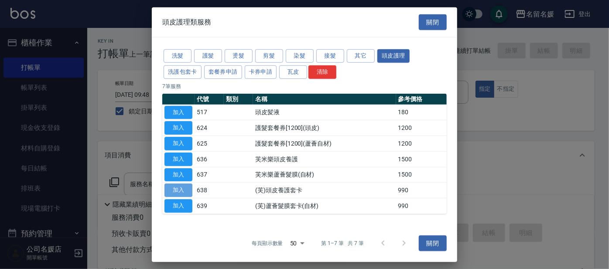
click at [181, 188] on button "加入" at bounding box center [178, 191] width 28 height 14
type input "(芙)頭皮養護套卡(638)"
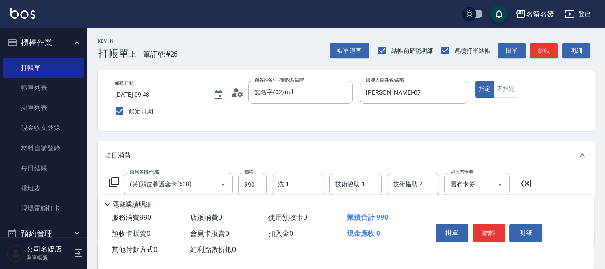
click at [307, 188] on input "洗-1" at bounding box center [298, 184] width 44 height 15
drag, startPoint x: 305, startPoint y: 207, endPoint x: 351, endPoint y: 185, distance: 51.5
click at [305, 208] on div "yun -28" at bounding box center [298, 206] width 52 height 14
type input "yun-28"
click at [353, 183] on div "技術協助-1 技術協助-1" at bounding box center [355, 184] width 52 height 23
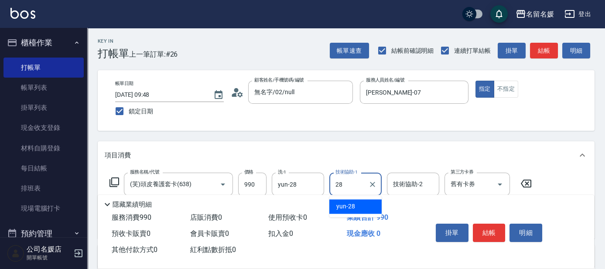
drag, startPoint x: 353, startPoint y: 206, endPoint x: 448, endPoint y: 177, distance: 99.0
click at [355, 206] on div "yun -28" at bounding box center [355, 206] width 52 height 14
type input "yun-28"
click at [462, 186] on input "舊有卡券" at bounding box center [464, 184] width 33 height 15
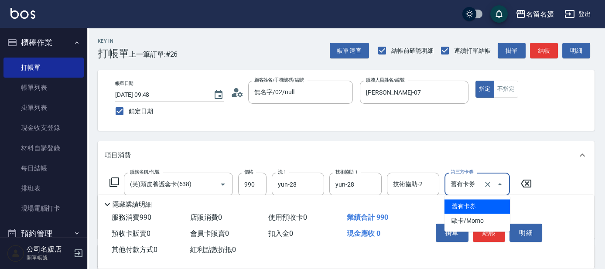
click at [474, 208] on span "舊有卡券" at bounding box center [477, 206] width 65 height 14
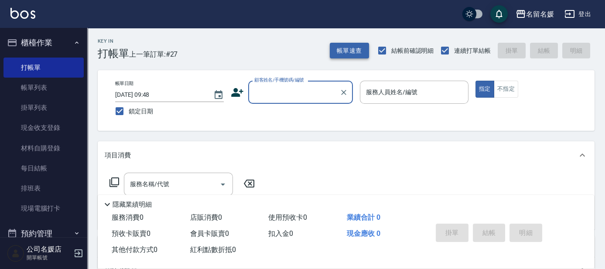
click at [348, 54] on button "帳單速查" at bounding box center [349, 51] width 39 height 16
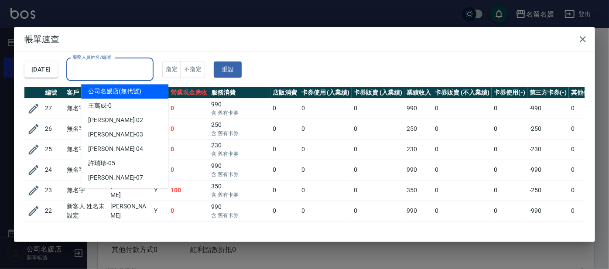
click at [139, 70] on input "服務人員姓名/編號" at bounding box center [109, 69] width 79 height 15
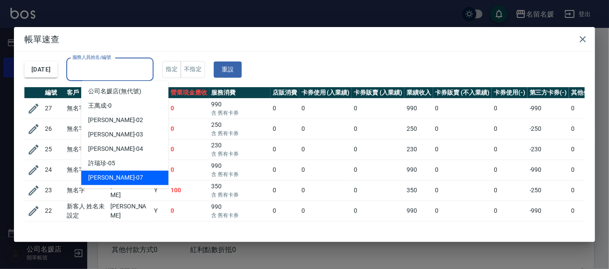
click at [116, 178] on div "[PERSON_NAME] -07" at bounding box center [124, 178] width 87 height 14
type input "[PERSON_NAME]-07"
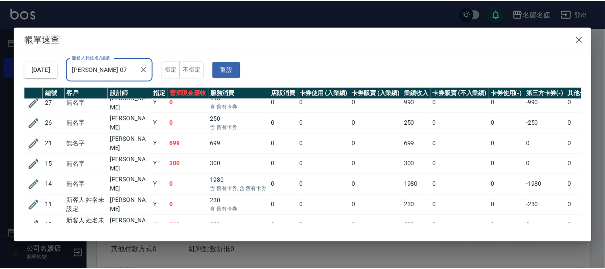
scroll to position [0, 0]
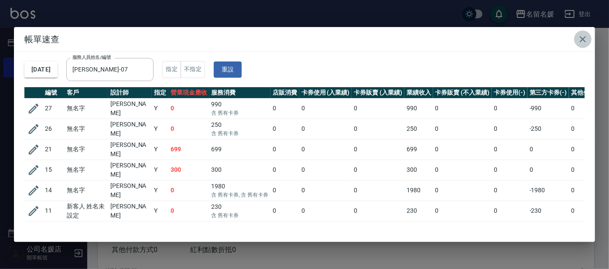
click at [584, 40] on icon "button" at bounding box center [583, 39] width 6 height 6
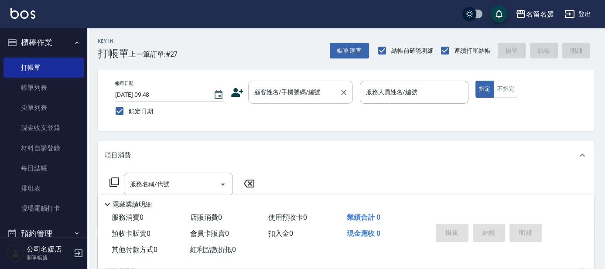
click at [292, 94] on input "顧客姓名/手機號碼/編號" at bounding box center [294, 92] width 84 height 15
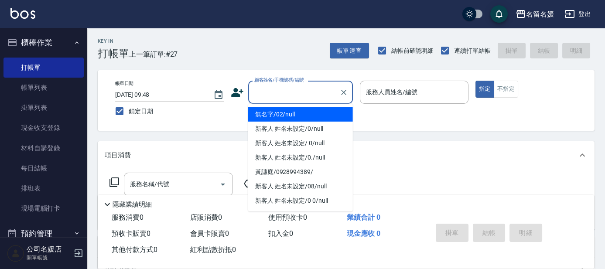
click at [311, 110] on li "無名字/02/null" at bounding box center [300, 114] width 105 height 14
type input "無名字/02/null"
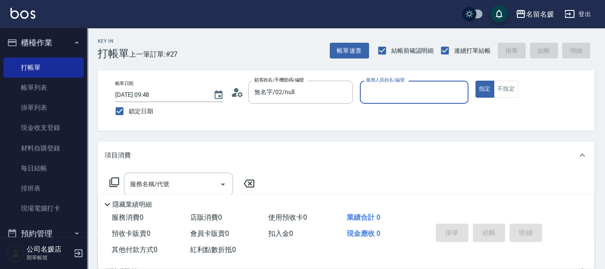
click at [382, 96] on input "服務人員姓名/編號" at bounding box center [414, 92] width 101 height 15
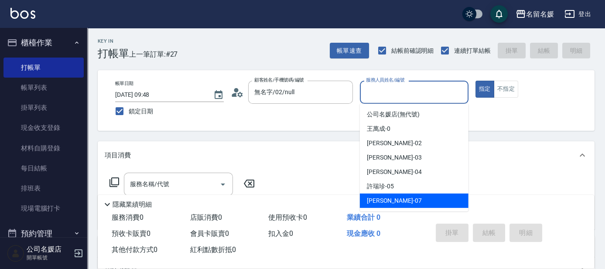
click at [372, 196] on span "[PERSON_NAME] -07" at bounding box center [394, 200] width 55 height 9
type input "[PERSON_NAME]-07"
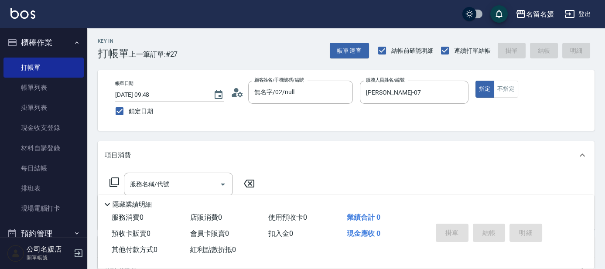
click at [114, 178] on icon at bounding box center [115, 183] width 10 height 10
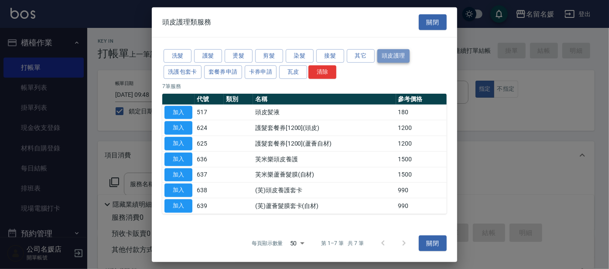
click at [390, 58] on button "頭皮護理" at bounding box center [393, 56] width 32 height 14
click at [187, 203] on button "加入" at bounding box center [178, 206] width 28 height 14
type input "(芙)蘆薈髮膜套卡(自材)(639)"
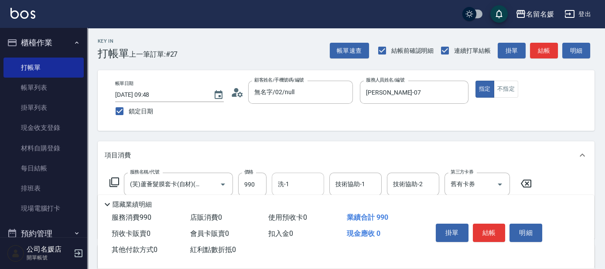
click at [289, 184] on div "洗-1 洗-1" at bounding box center [298, 184] width 52 height 23
click at [295, 205] on span "[PERSON_NAME]-25" at bounding box center [306, 206] width 55 height 9
type input "[PERSON_NAME]-25"
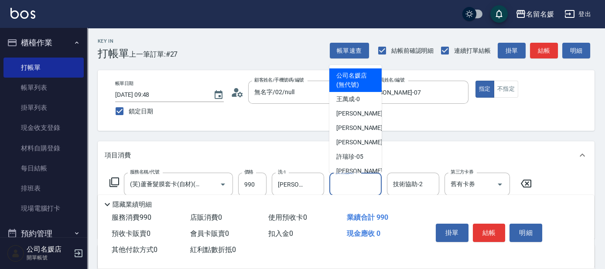
click at [368, 188] on input "技術協助-1" at bounding box center [355, 184] width 44 height 15
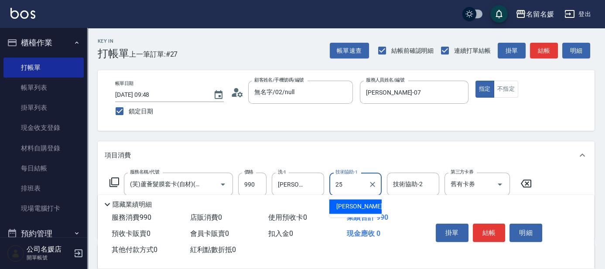
click at [356, 202] on span "[PERSON_NAME]-25" at bounding box center [363, 206] width 55 height 9
type input "[PERSON_NAME]-25"
click at [457, 183] on input "舊有卡券" at bounding box center [464, 184] width 33 height 15
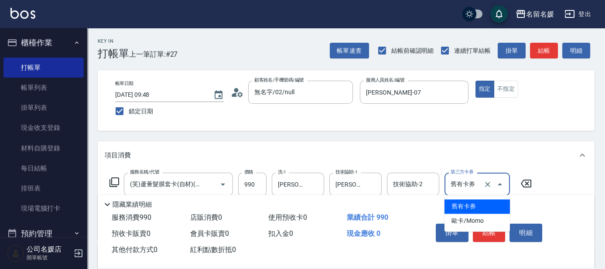
click at [457, 209] on span "舊有卡券" at bounding box center [477, 206] width 65 height 14
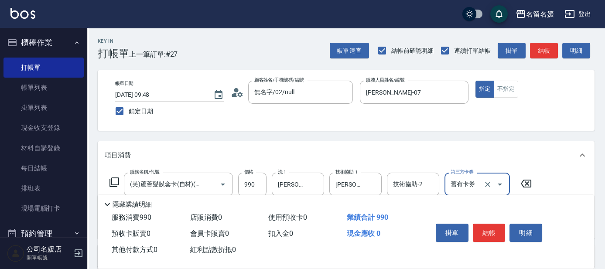
click at [115, 180] on icon at bounding box center [114, 182] width 10 height 10
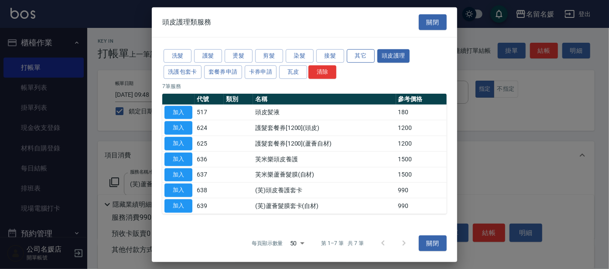
click at [358, 55] on button "其它" at bounding box center [361, 56] width 28 height 14
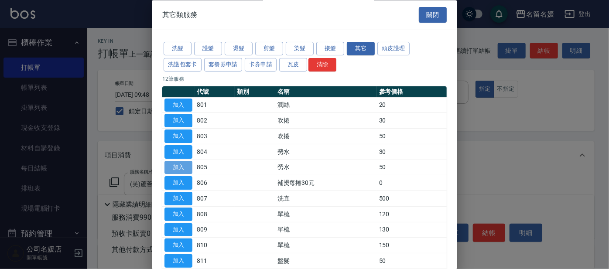
click at [171, 165] on button "加入" at bounding box center [178, 168] width 28 height 14
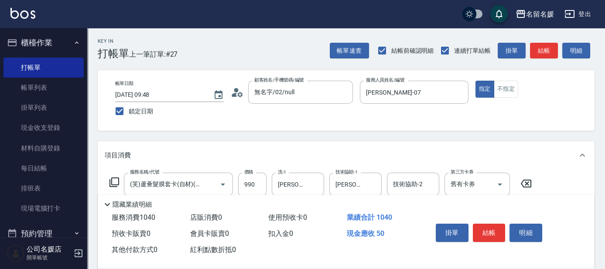
scroll to position [39, 0]
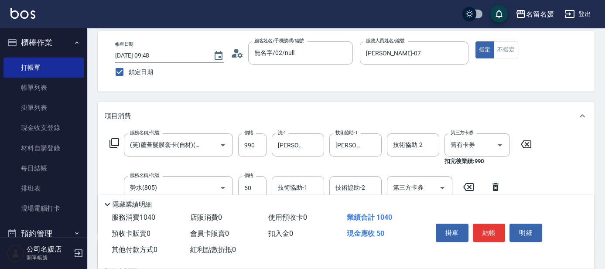
click at [302, 181] on input "技術協助-1" at bounding box center [298, 187] width 44 height 15
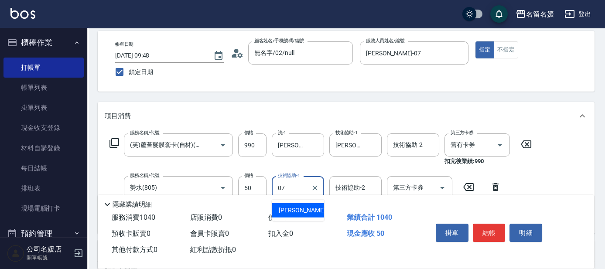
click at [291, 207] on span "[PERSON_NAME] -07" at bounding box center [306, 210] width 55 height 9
type input "[PERSON_NAME]-07"
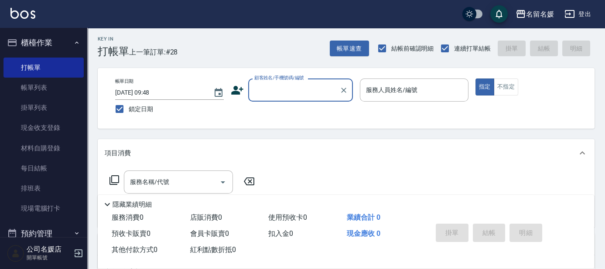
scroll to position [0, 0]
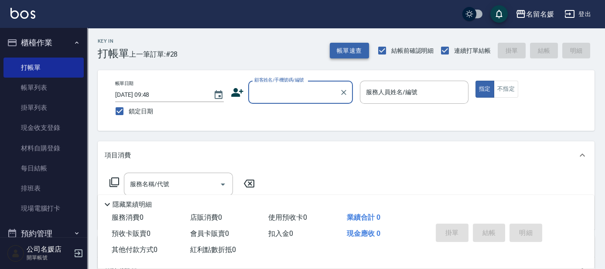
click at [360, 48] on button "帳單速查" at bounding box center [349, 51] width 39 height 16
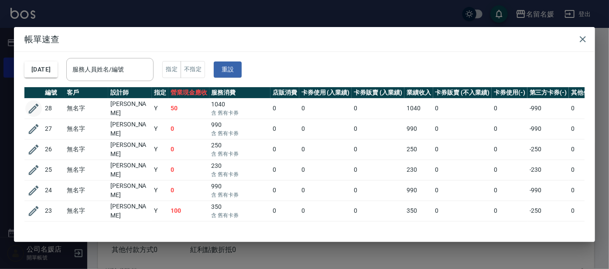
click at [31, 107] on icon "button" at bounding box center [33, 108] width 13 height 13
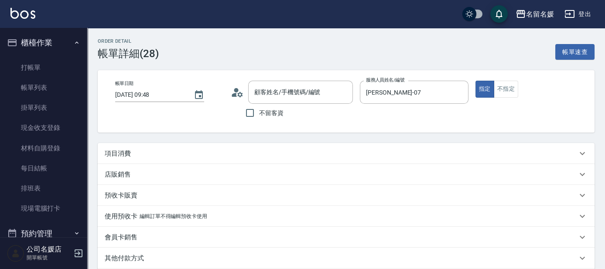
type input "[DATE] 09:48"
type input "[PERSON_NAME]-07"
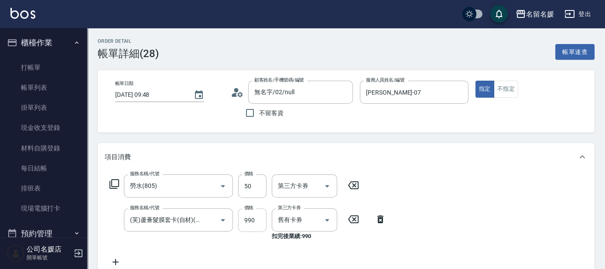
type input "無名字/02/null"
type input "勞水(805)"
type input "(芙)蘆薈髮膜套卡(自材)(639)"
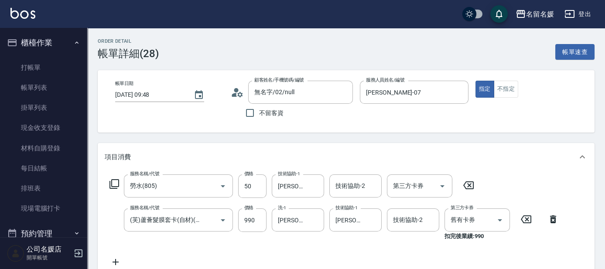
click at [467, 185] on icon at bounding box center [469, 185] width 22 height 10
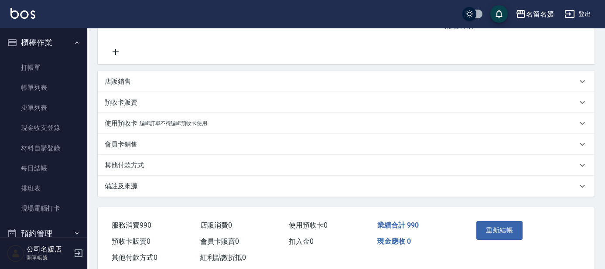
scroll to position [231, 0]
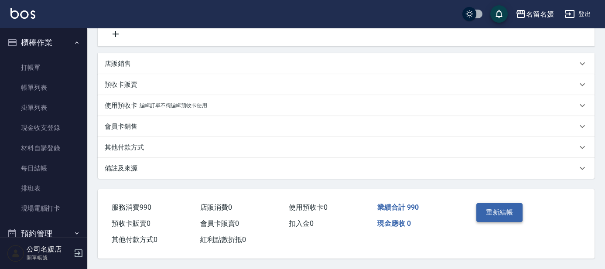
click at [498, 210] on button "重新結帳" at bounding box center [499, 212] width 46 height 18
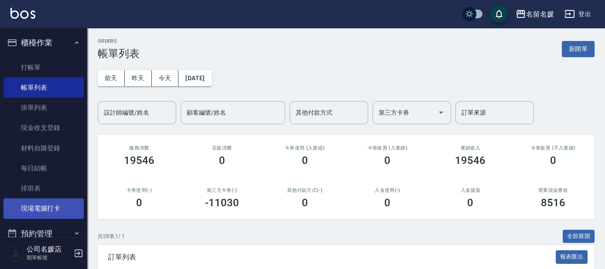
click at [52, 206] on link "現場電腦打卡" at bounding box center [43, 209] width 80 height 20
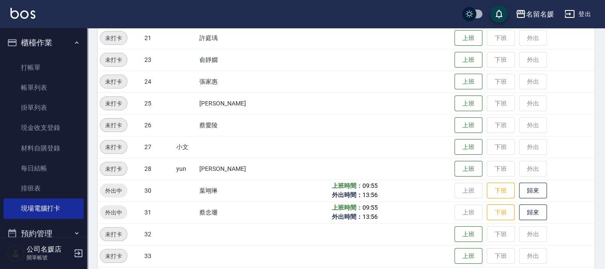
scroll to position [317, 0]
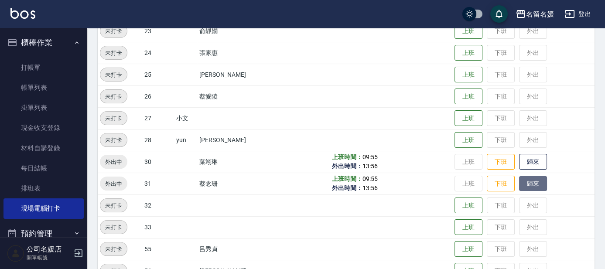
click at [536, 181] on button "歸來" at bounding box center [533, 183] width 28 height 15
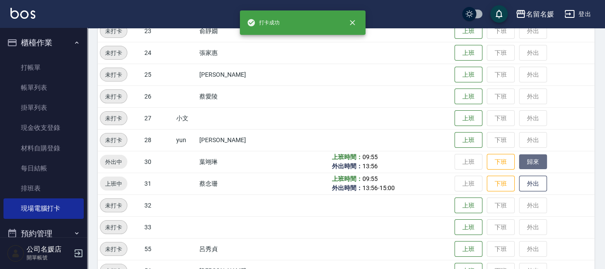
click at [537, 164] on button "歸來" at bounding box center [533, 161] width 28 height 15
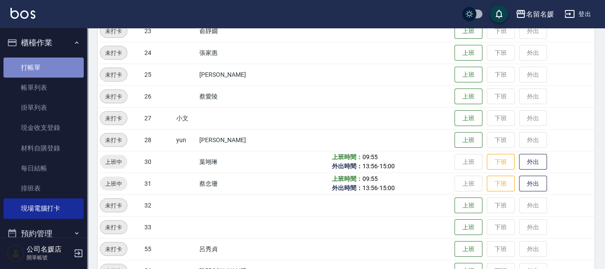
click at [72, 66] on link "打帳單" at bounding box center [43, 68] width 80 height 20
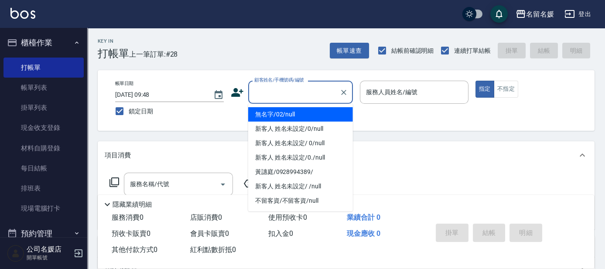
type input "0"
type input "無名字/02/null"
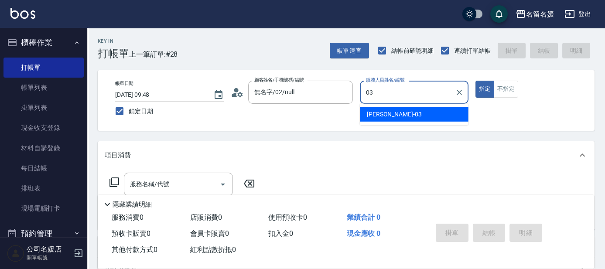
type input "[PERSON_NAME]-03"
type button "true"
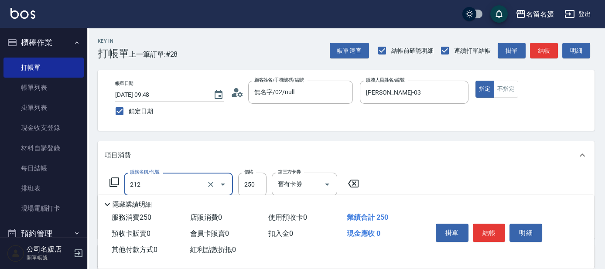
type input "洗髮券-(卡)250(212)"
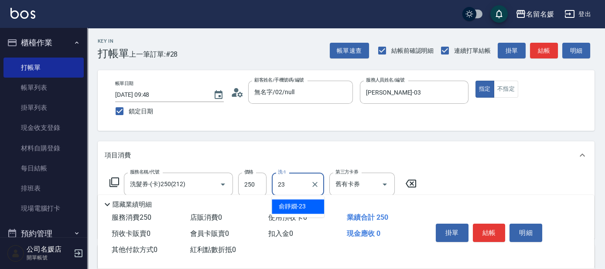
type input "俞靜嫺-23"
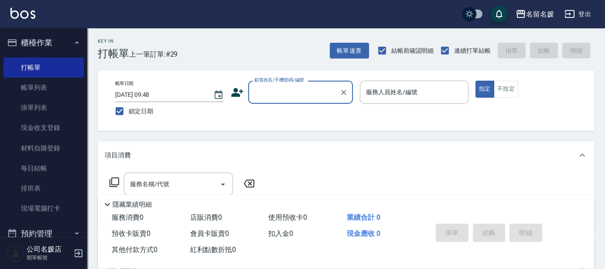
click at [276, 95] on input "顧客姓名/手機號碼/編號" at bounding box center [294, 92] width 84 height 15
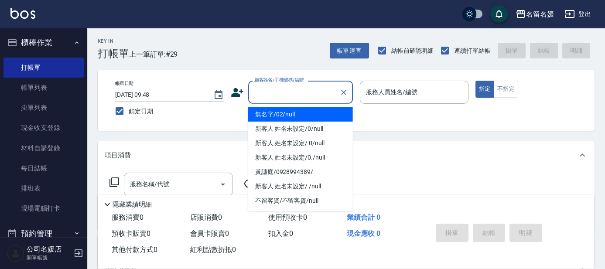
click at [289, 115] on li "無名字/02/null" at bounding box center [300, 114] width 105 height 14
type input "無名字/02/null"
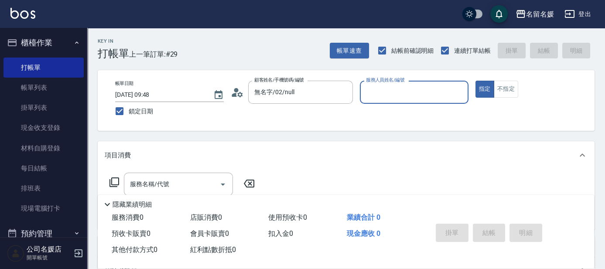
click at [387, 94] on input "服務人員姓名/編號" at bounding box center [414, 92] width 101 height 15
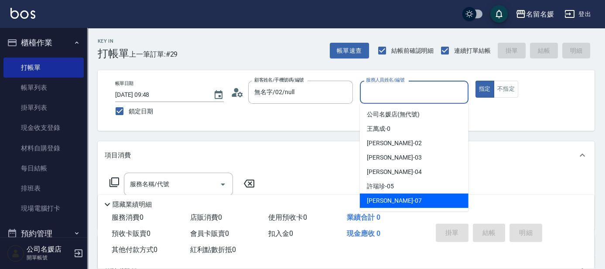
click at [387, 197] on span "[PERSON_NAME] -07" at bounding box center [394, 200] width 55 height 9
type input "[PERSON_NAME]-07"
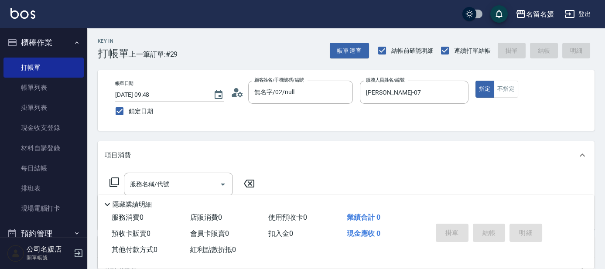
click at [113, 180] on icon at bounding box center [114, 182] width 10 height 10
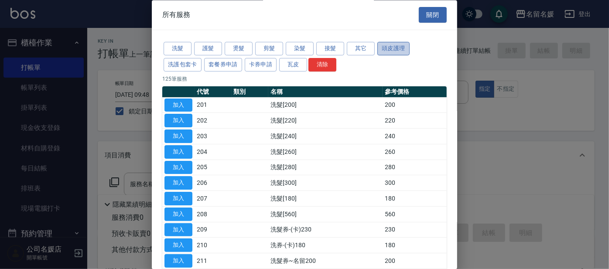
click at [395, 49] on button "頭皮護理" at bounding box center [393, 49] width 32 height 14
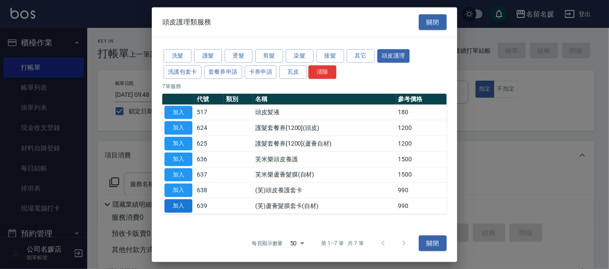
click at [181, 202] on button "加入" at bounding box center [178, 206] width 28 height 14
type input "(芙)蘆薈髮膜套卡(自材)(639)"
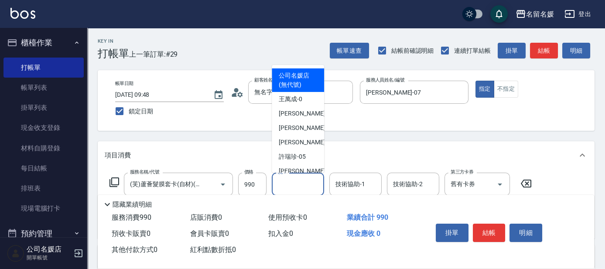
click at [304, 183] on input "洗-1" at bounding box center [298, 184] width 44 height 15
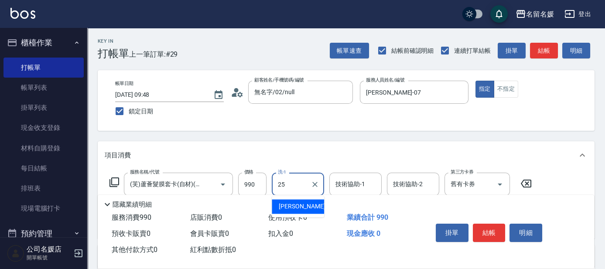
click at [297, 205] on span "[PERSON_NAME]-25" at bounding box center [306, 206] width 55 height 9
type input "[PERSON_NAME]-25"
click at [347, 186] on div "技術協助-1 技術協助-1" at bounding box center [355, 184] width 52 height 23
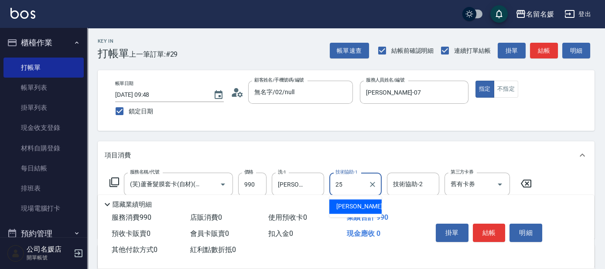
click at [348, 202] on span "[PERSON_NAME]-25" at bounding box center [363, 206] width 55 height 9
type input "[PERSON_NAME]-25"
click at [466, 190] on input "舊有卡券" at bounding box center [464, 184] width 33 height 15
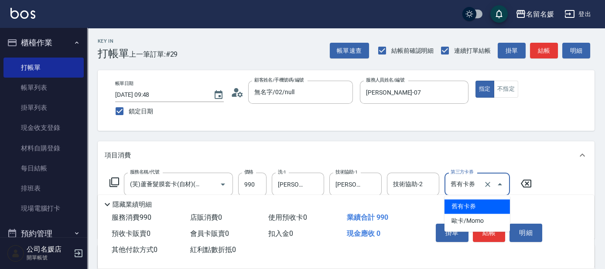
click at [463, 203] on span "舊有卡券" at bounding box center [477, 206] width 65 height 14
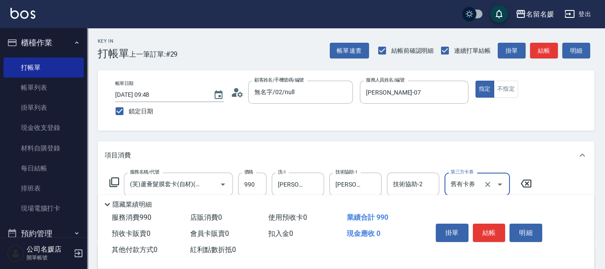
click at [115, 181] on icon at bounding box center [114, 182] width 10 height 10
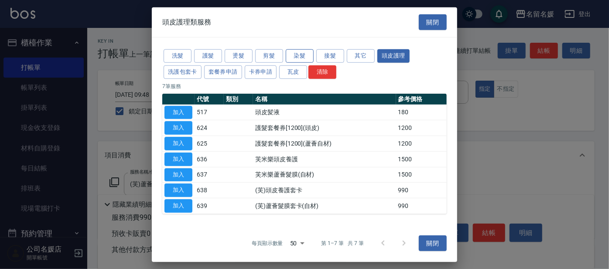
click at [298, 55] on button "染髮" at bounding box center [300, 56] width 28 height 14
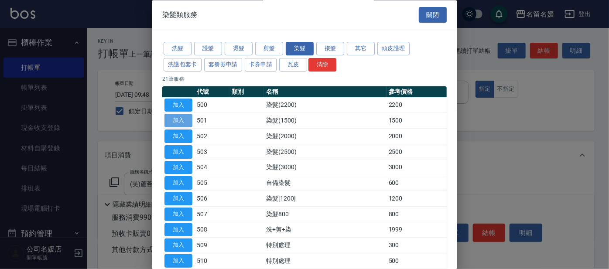
click at [180, 122] on button "加入" at bounding box center [178, 121] width 28 height 14
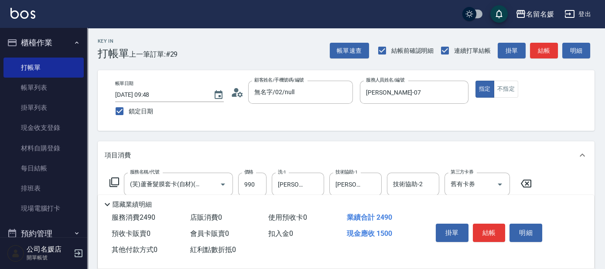
scroll to position [39, 0]
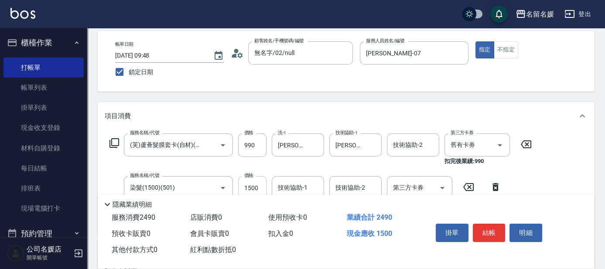
click at [259, 184] on input "1500" at bounding box center [252, 188] width 28 height 24
type input "1000"
click at [308, 183] on input "技術協助-1" at bounding box center [298, 187] width 44 height 15
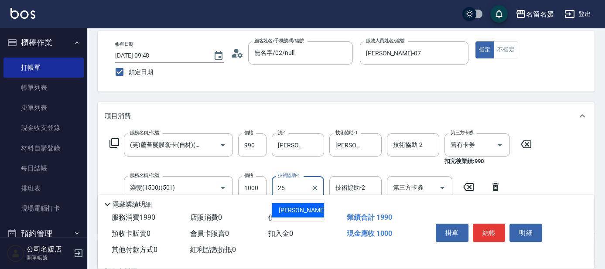
drag, startPoint x: 299, startPoint y: 212, endPoint x: 248, endPoint y: 211, distance: 51.1
click at [299, 212] on span "[PERSON_NAME]-25" at bounding box center [306, 210] width 55 height 9
type input "[PERSON_NAME]-25"
click at [113, 141] on icon at bounding box center [114, 143] width 10 height 10
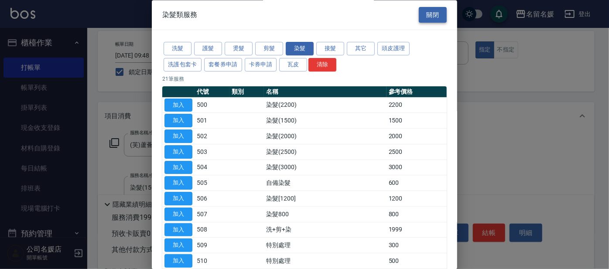
click at [429, 18] on button "關閉" at bounding box center [433, 15] width 28 height 16
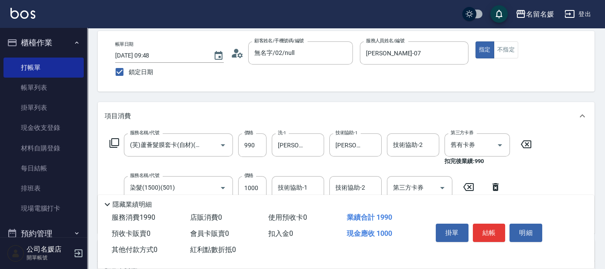
click at [116, 114] on p "項目消費" at bounding box center [118, 116] width 26 height 9
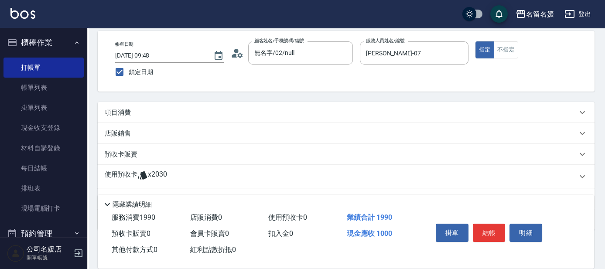
click at [130, 135] on p "店販銷售" at bounding box center [118, 133] width 26 height 9
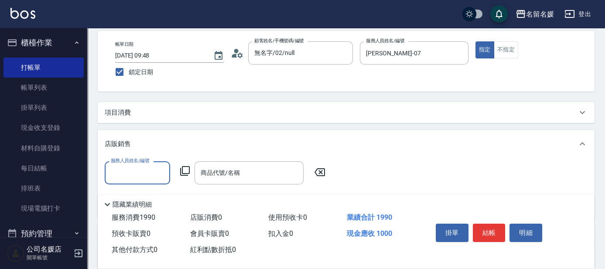
scroll to position [0, 0]
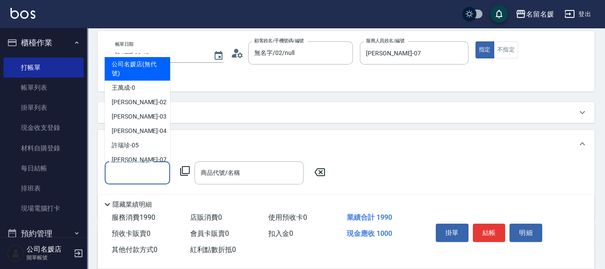
click at [135, 171] on input "服務人員姓名/編號" at bounding box center [138, 172] width 58 height 15
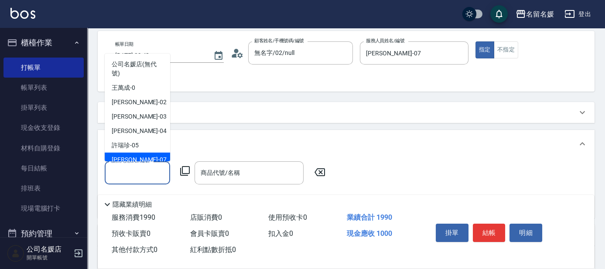
click at [145, 156] on div "[PERSON_NAME] -07" at bounding box center [137, 160] width 65 height 14
type input "[PERSON_NAME]-07"
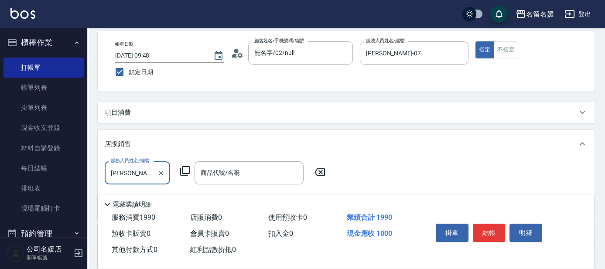
click at [185, 168] on icon at bounding box center [185, 171] width 10 height 10
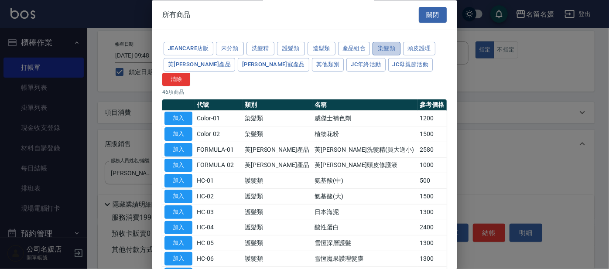
click at [381, 45] on button "染髮類" at bounding box center [387, 49] width 28 height 14
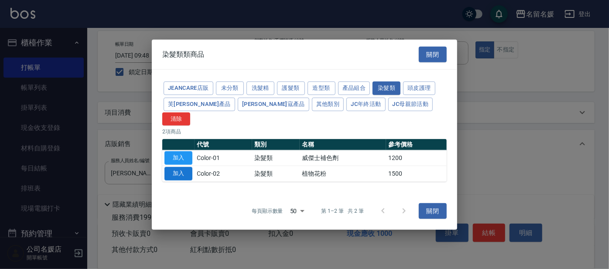
click at [181, 168] on button "加入" at bounding box center [178, 174] width 28 height 14
type input "植物花粉"
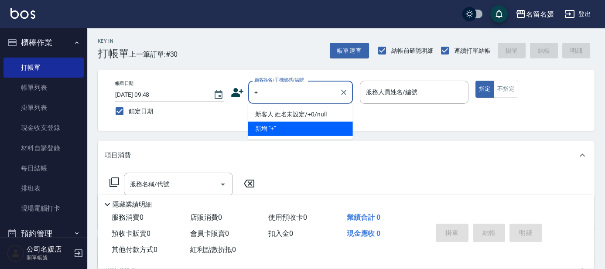
type input "+"
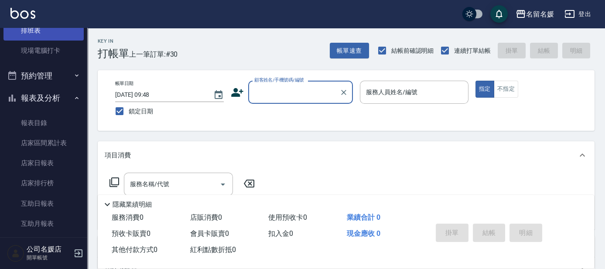
scroll to position [158, 0]
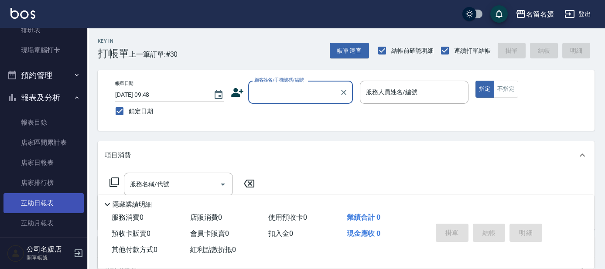
click at [64, 212] on link "互助日報表" at bounding box center [43, 203] width 80 height 20
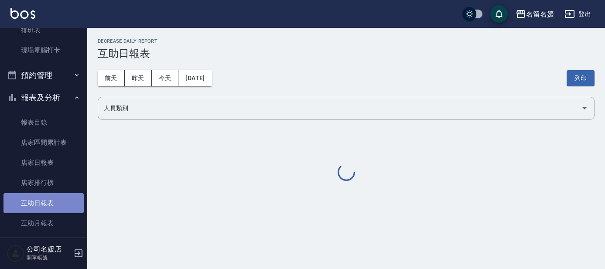
click at [63, 206] on link "互助日報表" at bounding box center [43, 203] width 80 height 20
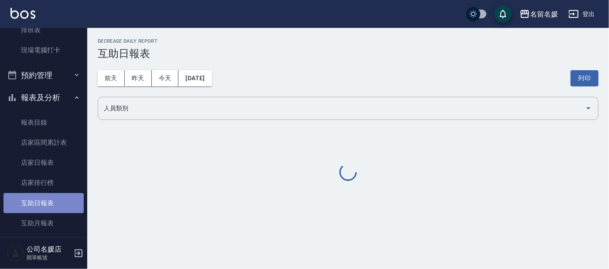
click at [63, 206] on link "互助日報表" at bounding box center [43, 203] width 80 height 20
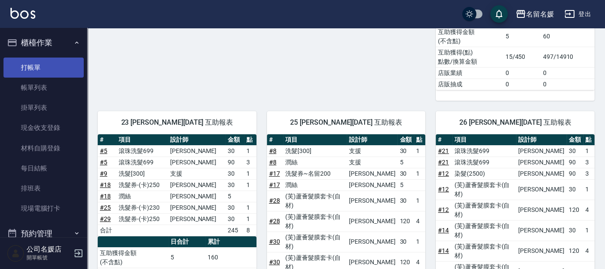
click at [53, 59] on link "打帳單" at bounding box center [43, 68] width 80 height 20
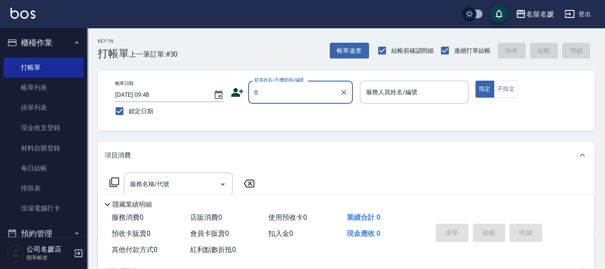
type input "0"
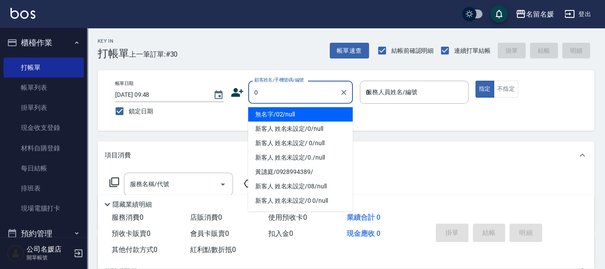
type input "07"
type input "無名字/02/null"
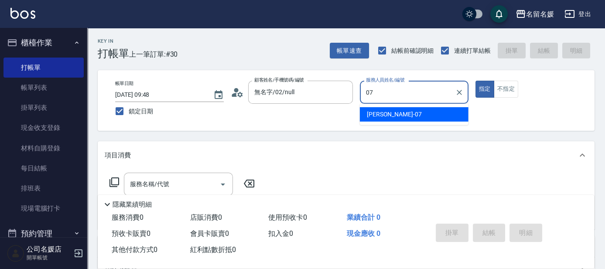
type input "07"
type button "true"
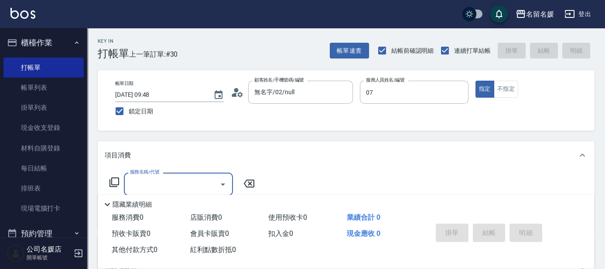
type input "[PERSON_NAME]-07"
type input "2"
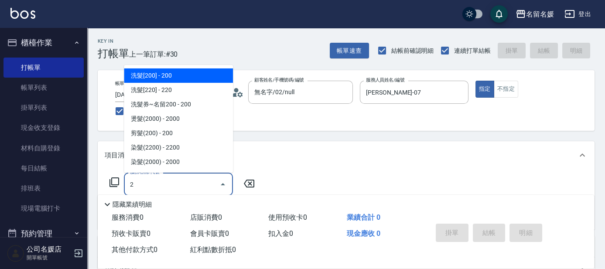
type input "新客人 姓名未設定/0/null"
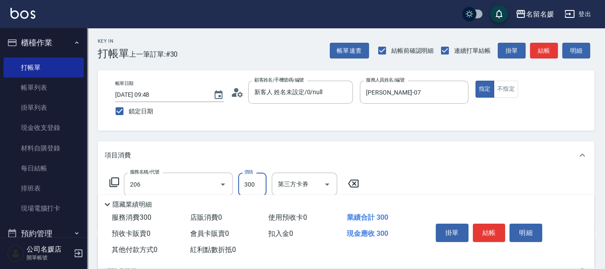
type input "洗髮[300](206)"
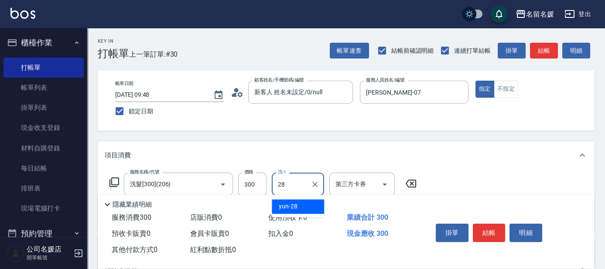
type input "yun-28"
type input "5"
type input "剪髮(580)(408)"
